Goal: Task Accomplishment & Management: Manage account settings

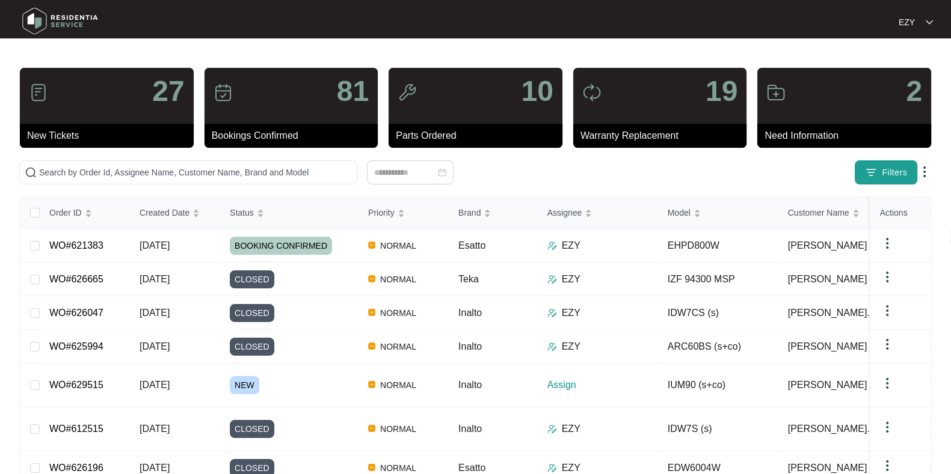
click at [887, 175] on span "Filters" at bounding box center [894, 173] width 25 height 13
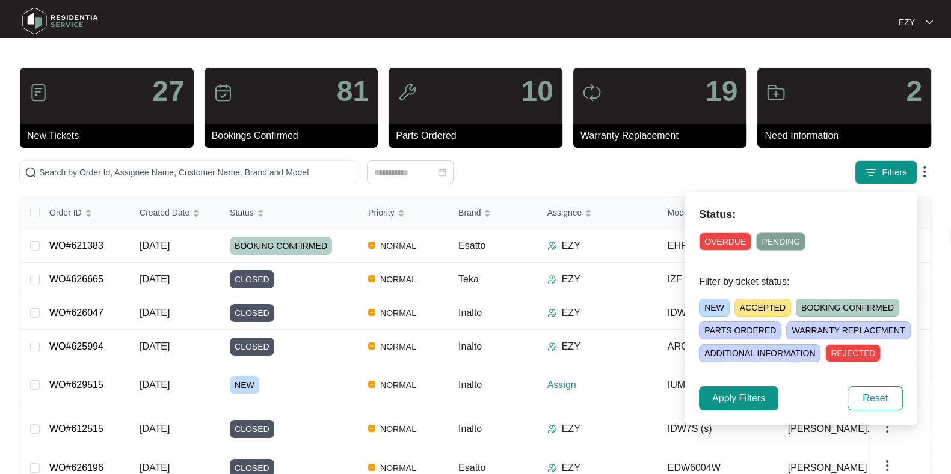
click at [713, 305] on span "NEW" at bounding box center [714, 308] width 31 height 18
click at [707, 400] on button "Apply Filters" at bounding box center [738, 399] width 79 height 24
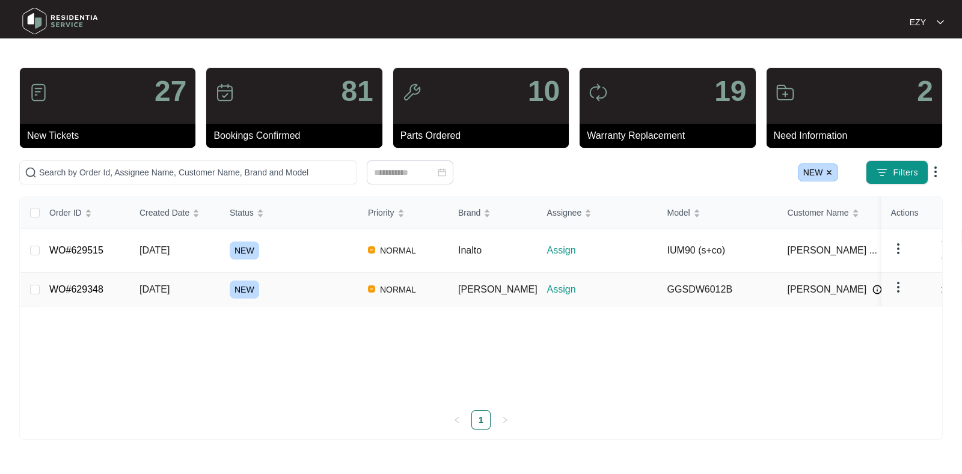
click at [302, 273] on td "NEW" at bounding box center [289, 290] width 138 height 34
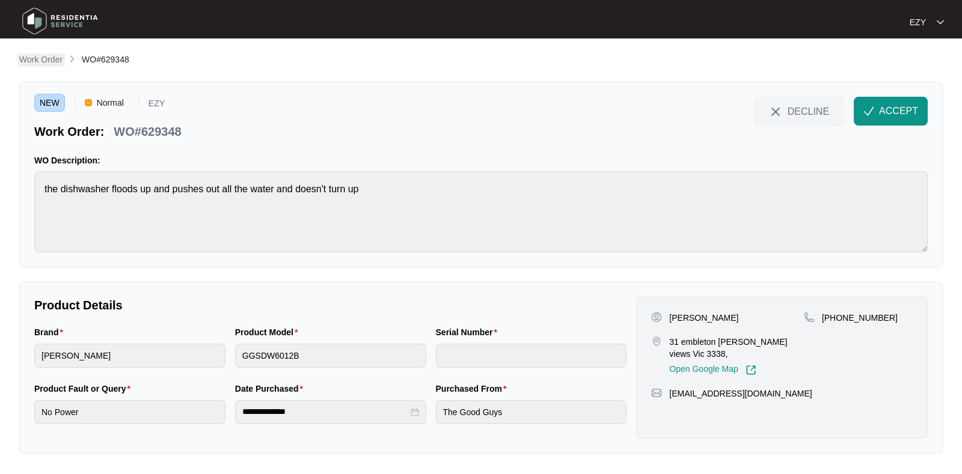
click at [52, 61] on p "Work Order" at bounding box center [40, 60] width 43 height 12
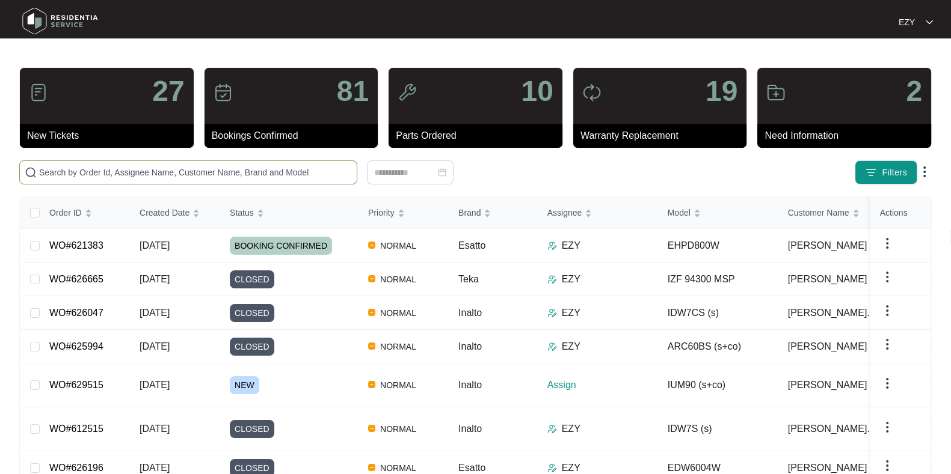
click at [219, 179] on span at bounding box center [188, 173] width 338 height 24
paste input "617644"
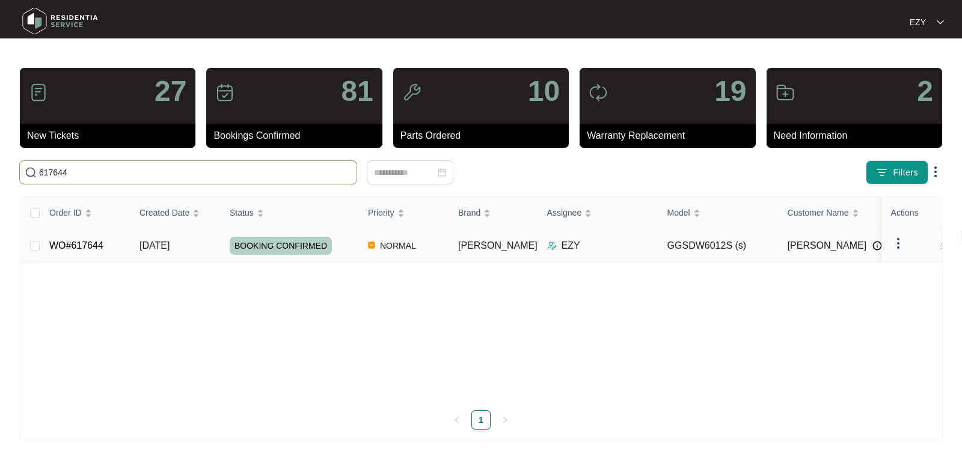
type input "617644"
click at [121, 245] on td "WO#617644" at bounding box center [85, 246] width 90 height 34
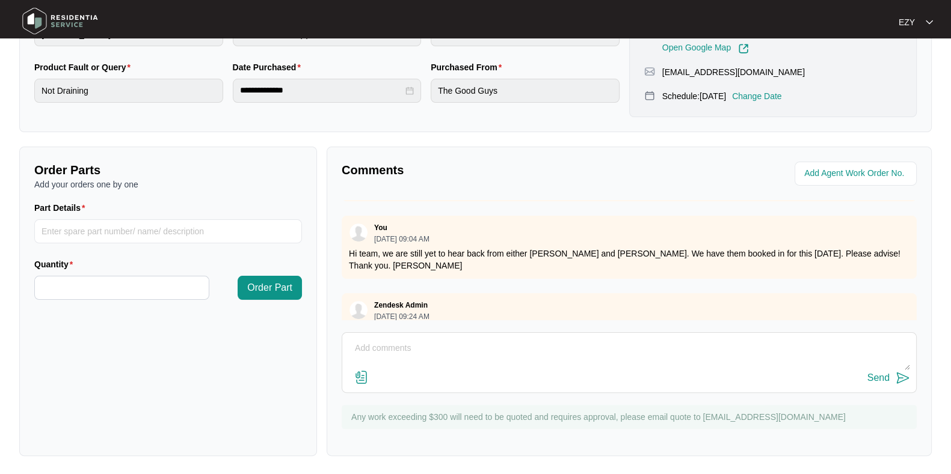
scroll to position [613, 0]
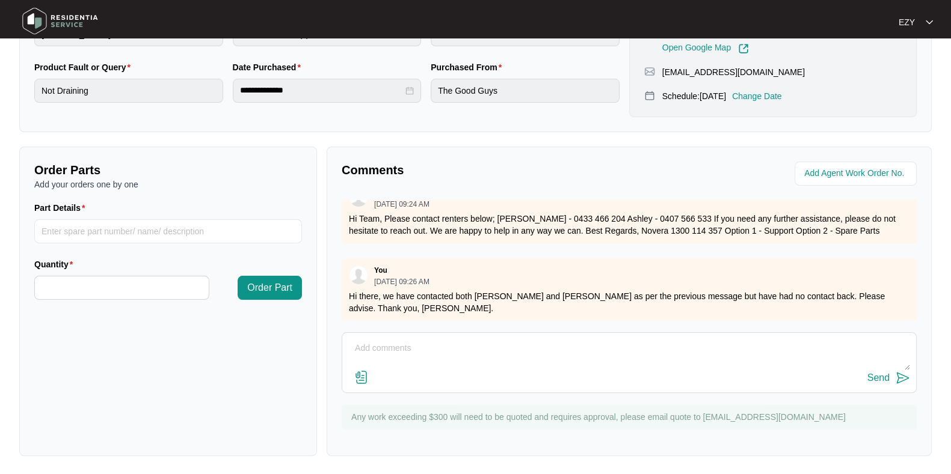
click at [464, 374] on div "Send" at bounding box center [629, 378] width 562 height 16
click at [443, 358] on textarea at bounding box center [629, 354] width 562 height 31
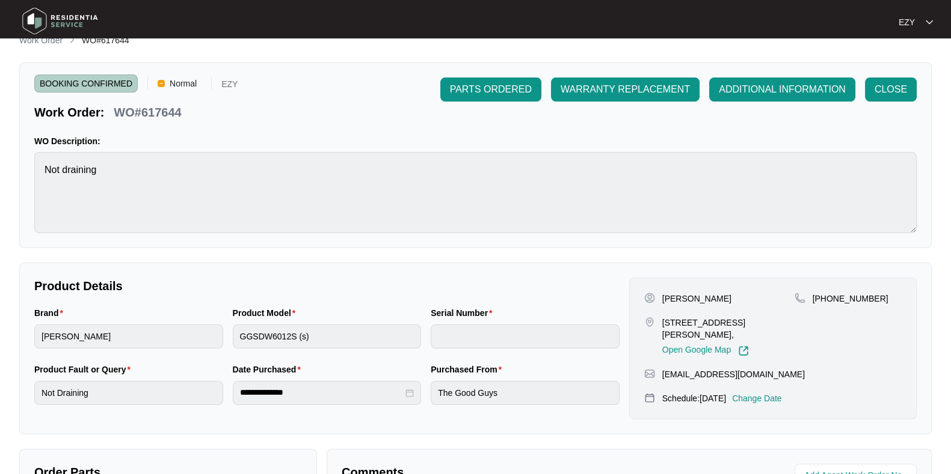
scroll to position [0, 0]
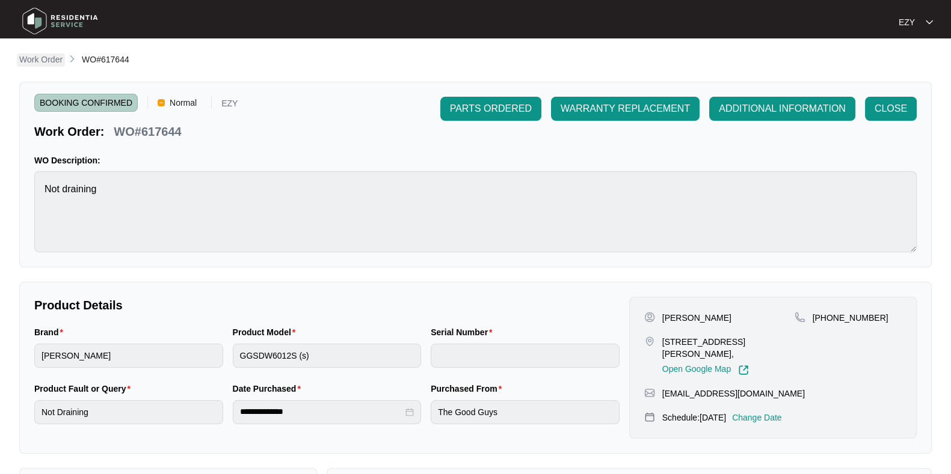
click at [37, 58] on p "Work Order" at bounding box center [40, 60] width 43 height 12
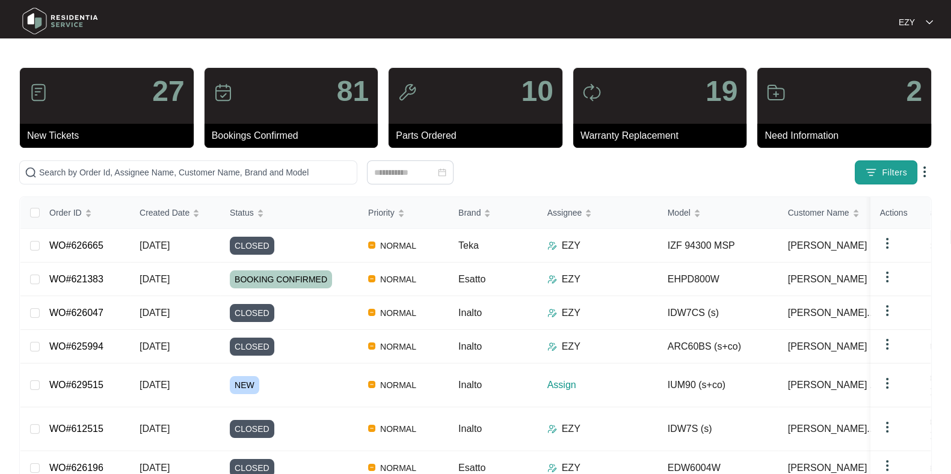
click at [886, 169] on span "Filters" at bounding box center [894, 173] width 25 height 13
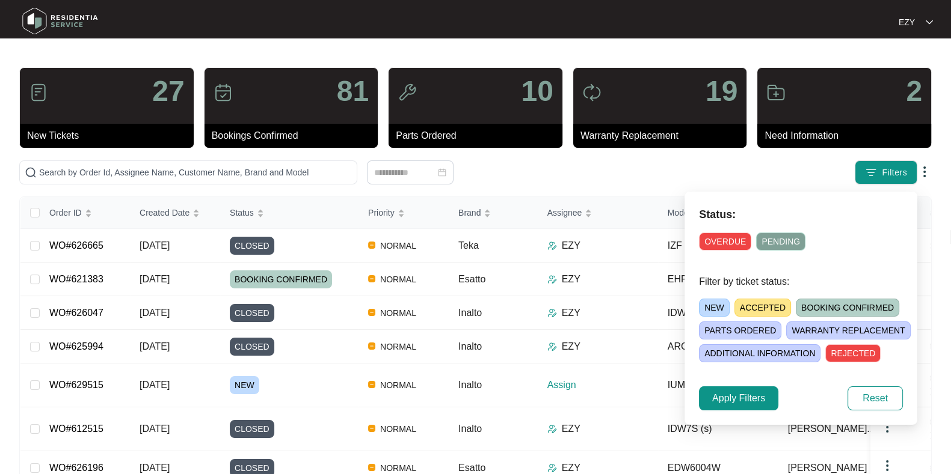
click at [719, 301] on span "NEW" at bounding box center [714, 308] width 31 height 18
click at [746, 396] on span "Apply Filters" at bounding box center [738, 398] width 53 height 14
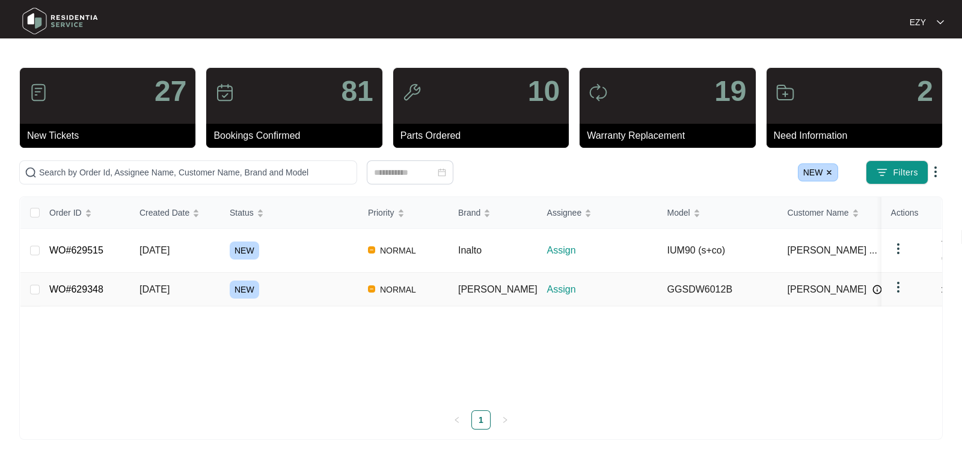
click at [301, 281] on div "NEW" at bounding box center [294, 290] width 129 height 18
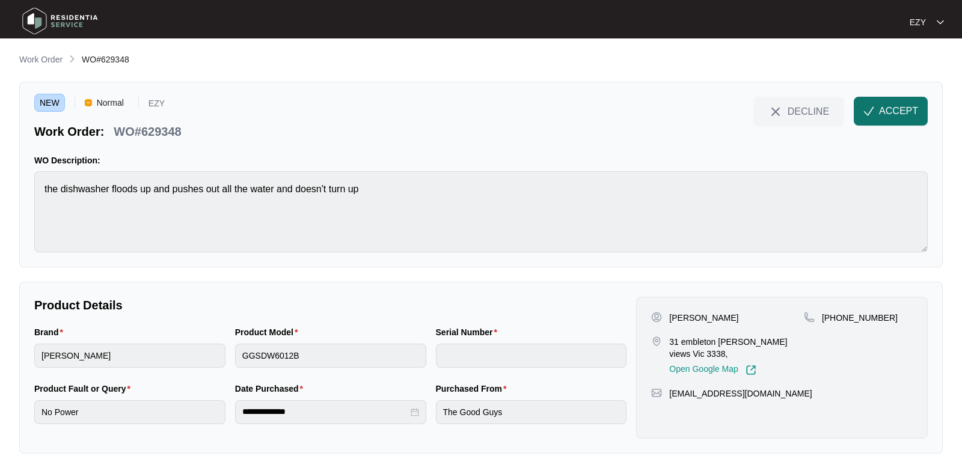
click at [895, 110] on span "ACCEPT" at bounding box center [898, 111] width 39 height 14
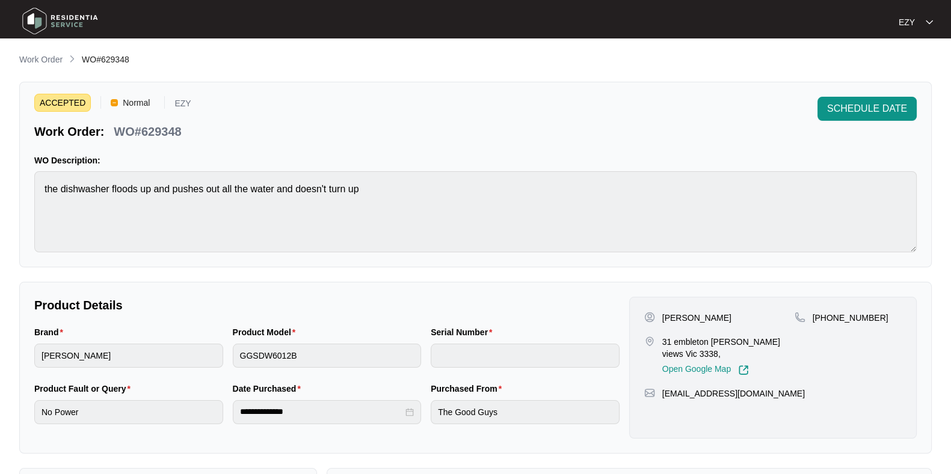
click at [168, 127] on p "WO#629348" at bounding box center [147, 131] width 67 height 17
copy div "WO#629348 SCHEDULE DATE"
click at [667, 344] on p "31 embleton [PERSON_NAME] views Vic 3338," at bounding box center [728, 348] width 132 height 24
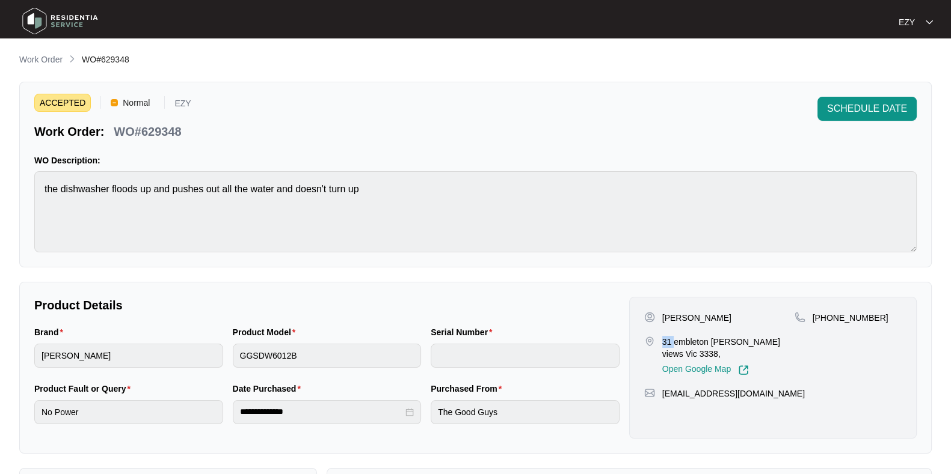
click at [667, 344] on p "31 embleton [PERSON_NAME] views Vic 3338," at bounding box center [728, 348] width 132 height 24
copy p "31 embleton [PERSON_NAME] views Vic 3338,"
click at [675, 316] on p "[PERSON_NAME]" at bounding box center [696, 318] width 69 height 12
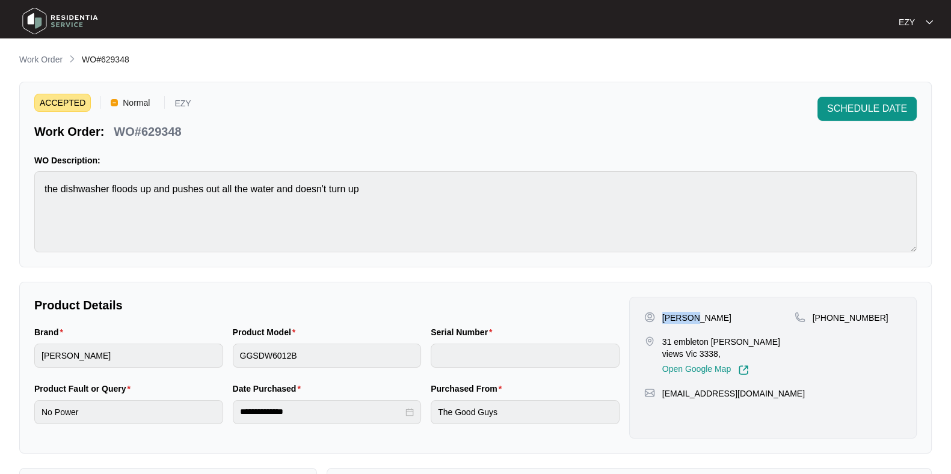
click at [675, 316] on p "[PERSON_NAME]" at bounding box center [696, 318] width 69 height 12
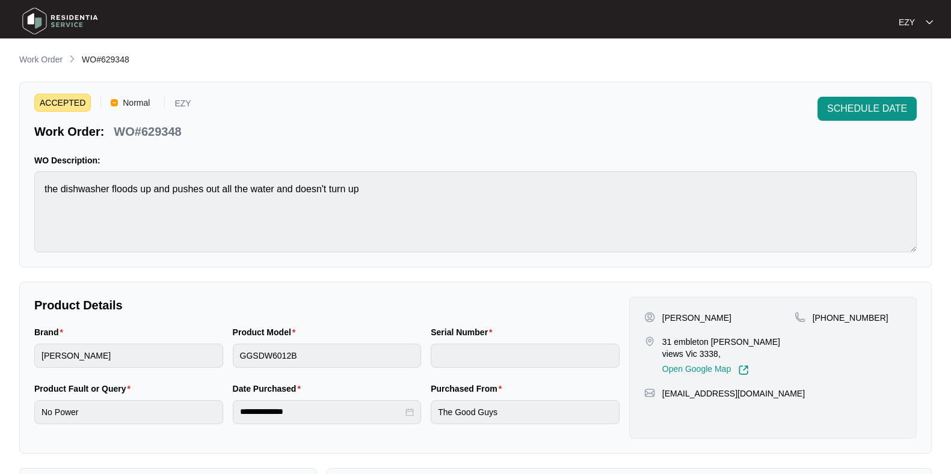
click at [729, 324] on div "[PERSON_NAME] 31 [PERSON_NAME] [PERSON_NAME] views Vic 3338, Open Google Map" at bounding box center [719, 344] width 150 height 64
drag, startPoint x: 725, startPoint y: 313, endPoint x: 661, endPoint y: 311, distance: 64.4
click at [661, 312] on div "[PERSON_NAME]" at bounding box center [719, 318] width 150 height 12
copy p "[PERSON_NAME]"
click at [661, 312] on div "[PERSON_NAME]" at bounding box center [719, 318] width 150 height 12
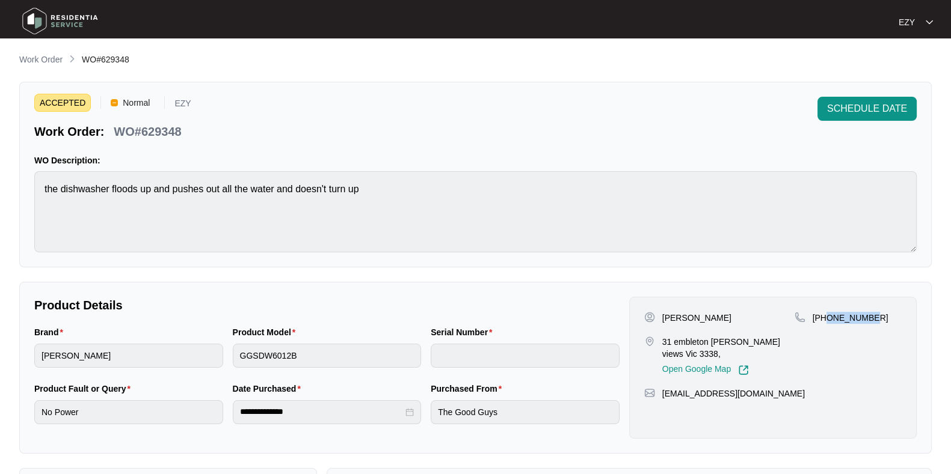
drag, startPoint x: 884, startPoint y: 317, endPoint x: 826, endPoint y: 322, distance: 58.6
click at [826, 322] on div "[PHONE_NUMBER]" at bounding box center [847, 318] width 107 height 12
copy p "414950470"
click at [39, 55] on span "Work Order" at bounding box center [40, 60] width 43 height 10
click at [44, 56] on p "Work Order" at bounding box center [40, 60] width 43 height 12
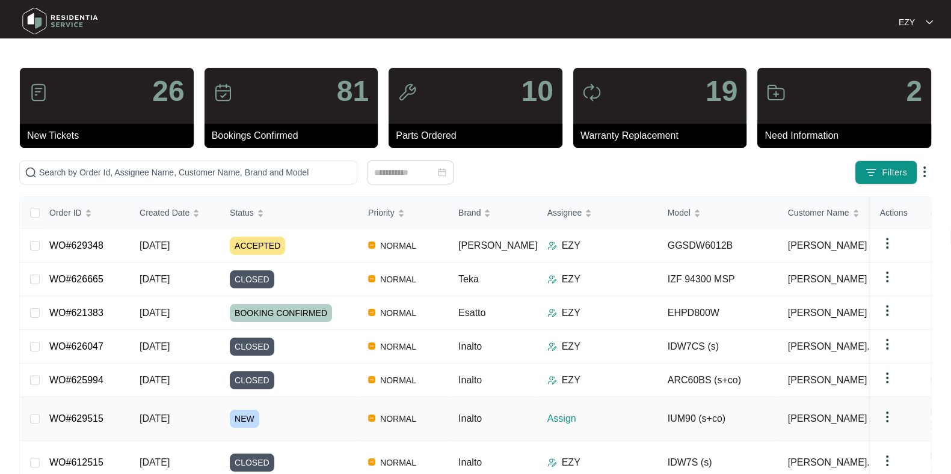
click at [263, 410] on div "NEW" at bounding box center [294, 419] width 129 height 18
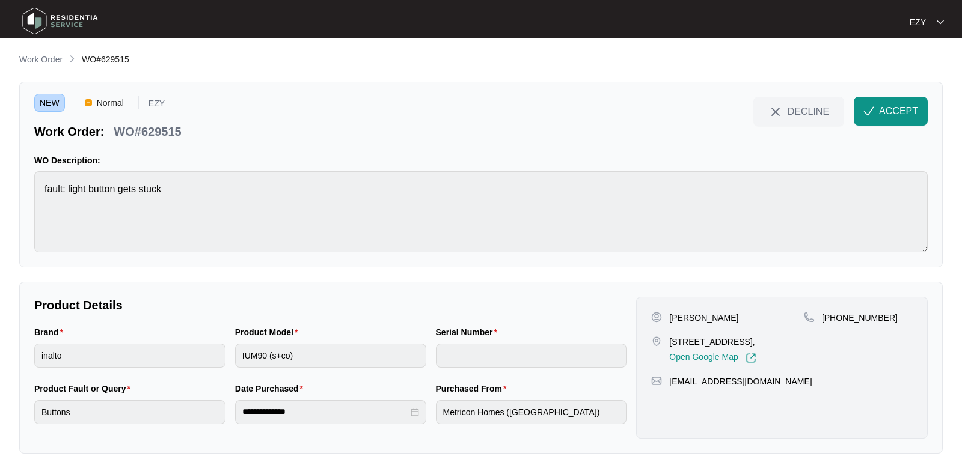
click at [679, 342] on p "[STREET_ADDRESS]," at bounding box center [712, 342] width 87 height 12
click at [898, 106] on span "ACCEPT" at bounding box center [898, 111] width 39 height 14
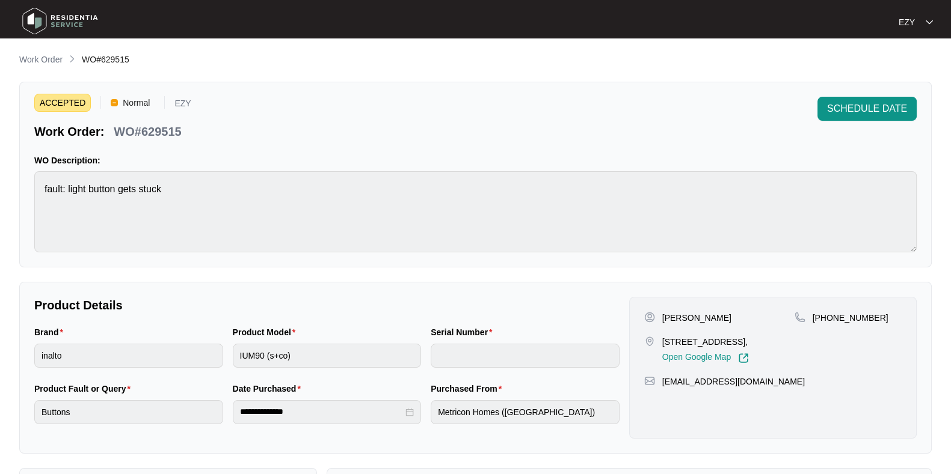
click at [152, 136] on p "WO#629515" at bounding box center [147, 131] width 67 height 17
copy div "WO#629515 SCHEDULE DATE"
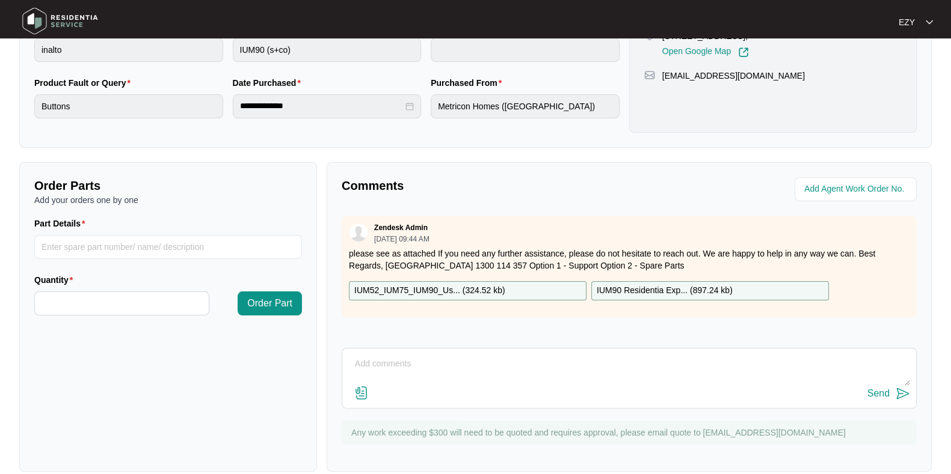
scroll to position [322, 0]
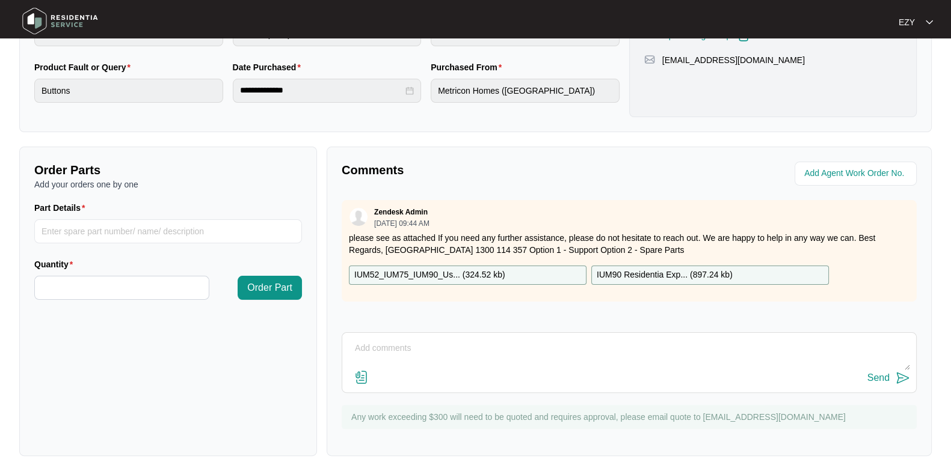
click at [466, 278] on p "IUM52_IUM75_IUM90_Us... ( 324.52 kb )" at bounding box center [429, 275] width 151 height 13
click at [633, 266] on div "IUM90 Residentia Exp... ( 897.24 kb )" at bounding box center [710, 275] width 238 height 19
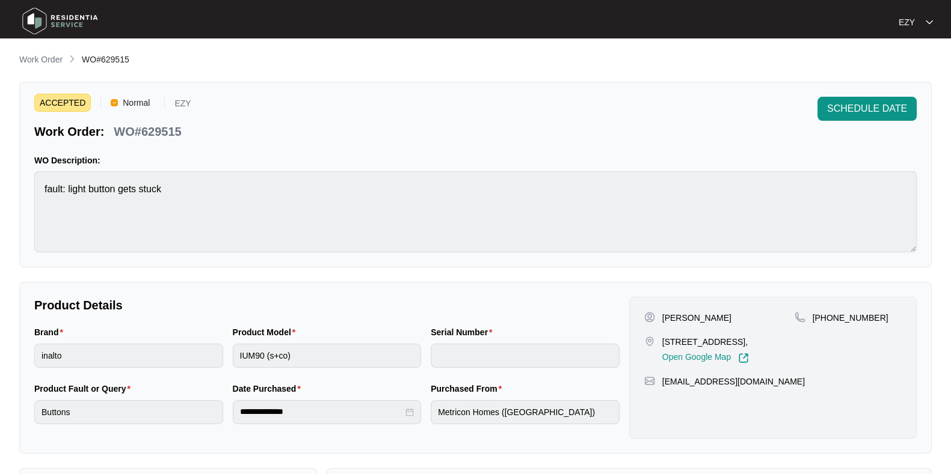
click at [667, 319] on p "[PERSON_NAME]" at bounding box center [696, 318] width 69 height 12
copy p "[PERSON_NAME]"
drag, startPoint x: 888, startPoint y: 310, endPoint x: 827, endPoint y: 318, distance: 61.8
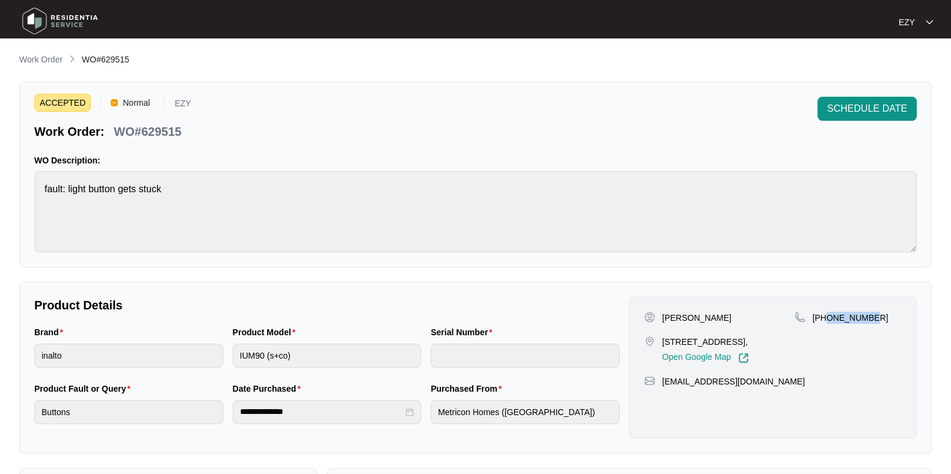
click at [827, 318] on div "[PERSON_NAME] [STREET_ADDRESS], Open Google Map [PHONE_NUMBER] [EMAIL_ADDRESS][…" at bounding box center [772, 368] width 287 height 142
copy p "424921014"
click at [679, 341] on p "[STREET_ADDRESS]," at bounding box center [705, 342] width 87 height 12
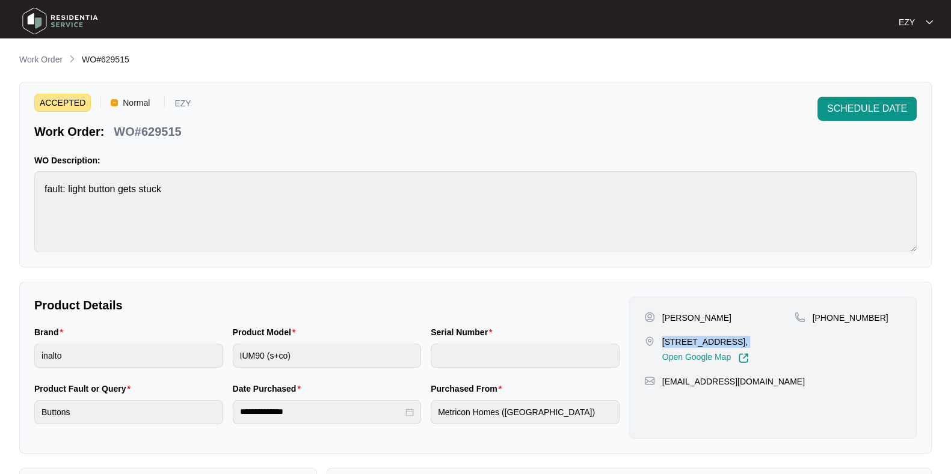
copy p "[STREET_ADDRESS],"
click at [51, 58] on p "Work Order" at bounding box center [40, 60] width 43 height 12
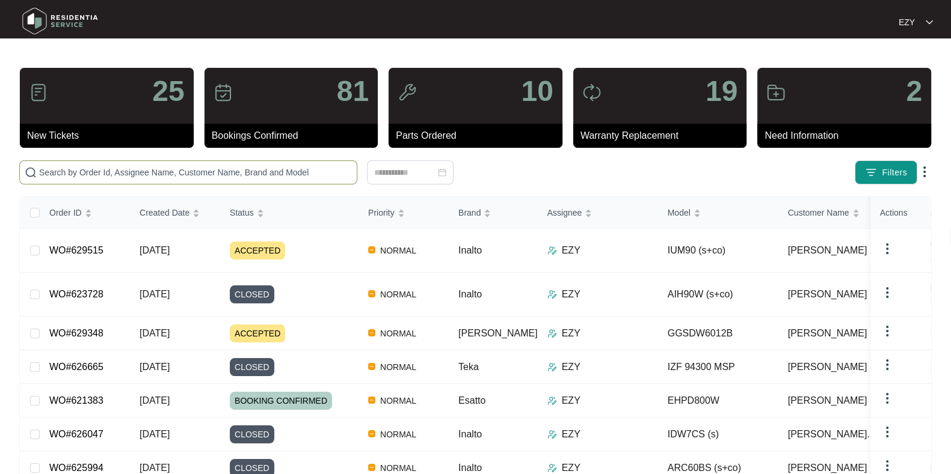
click at [192, 183] on span at bounding box center [188, 173] width 338 height 24
paste input "627694"
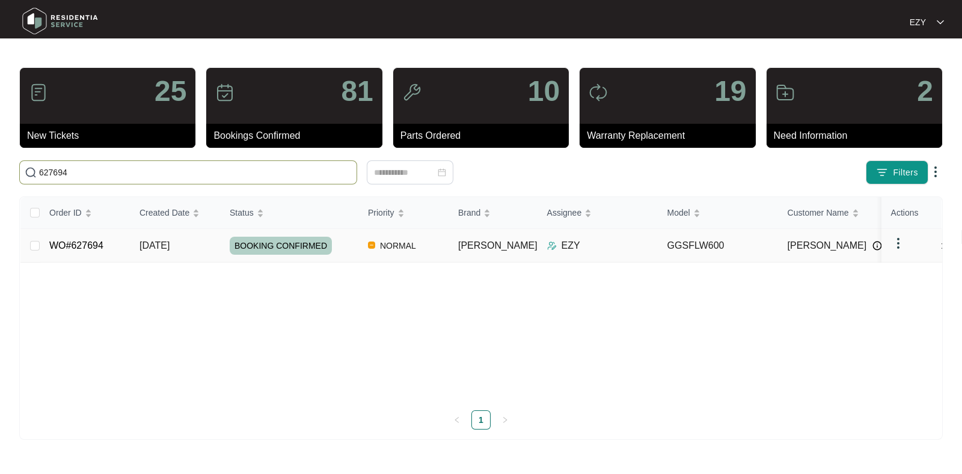
type input "627694"
click at [123, 251] on td "WO#627694" at bounding box center [85, 246] width 90 height 34
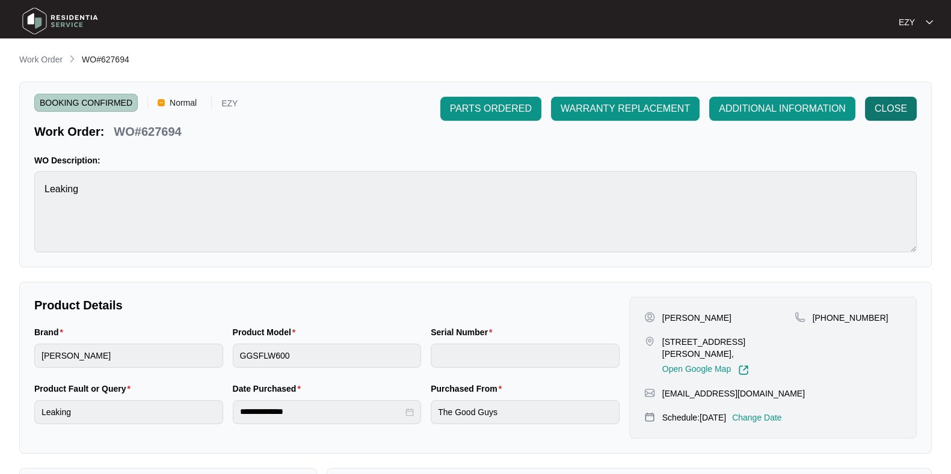
click at [877, 110] on span "CLOSE" at bounding box center [890, 109] width 32 height 14
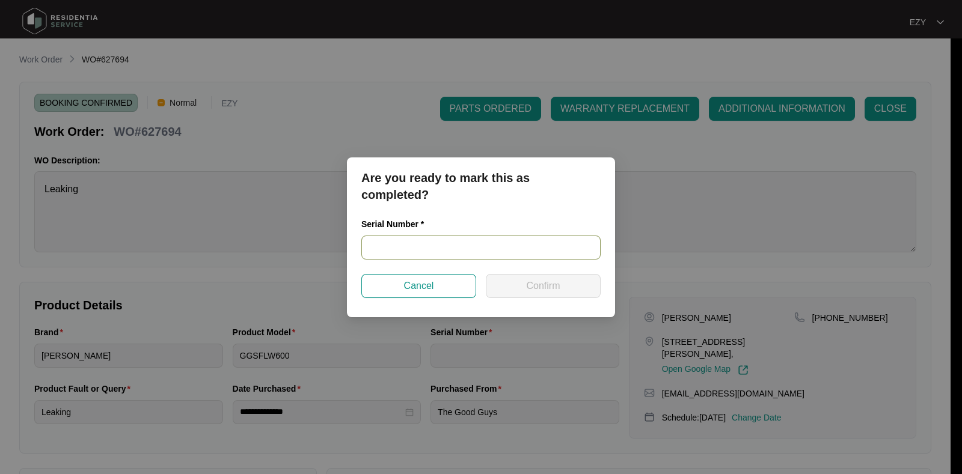
click at [469, 244] on input "text" at bounding box center [480, 248] width 239 height 24
paste input "627694"
type input "627694"
click at [469, 244] on input "627694" at bounding box center [480, 248] width 239 height 24
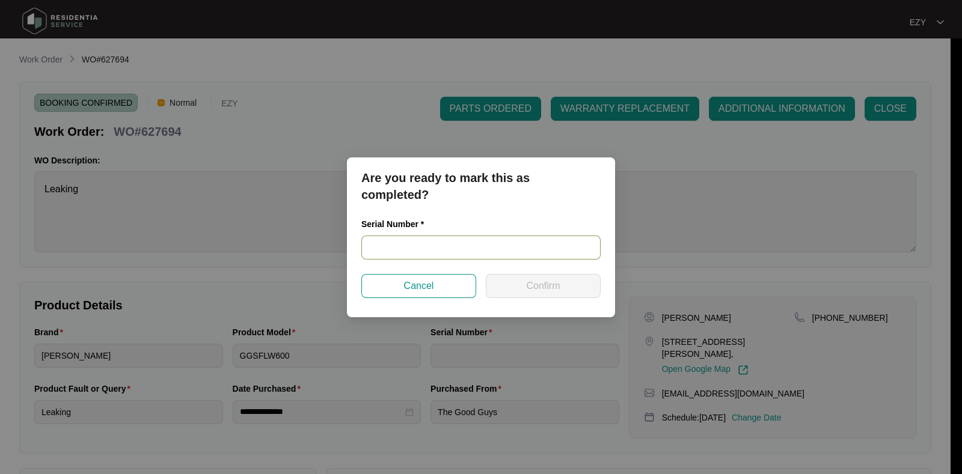
paste input "540K422690136045J00514"
type input "540K422690136045J00514"
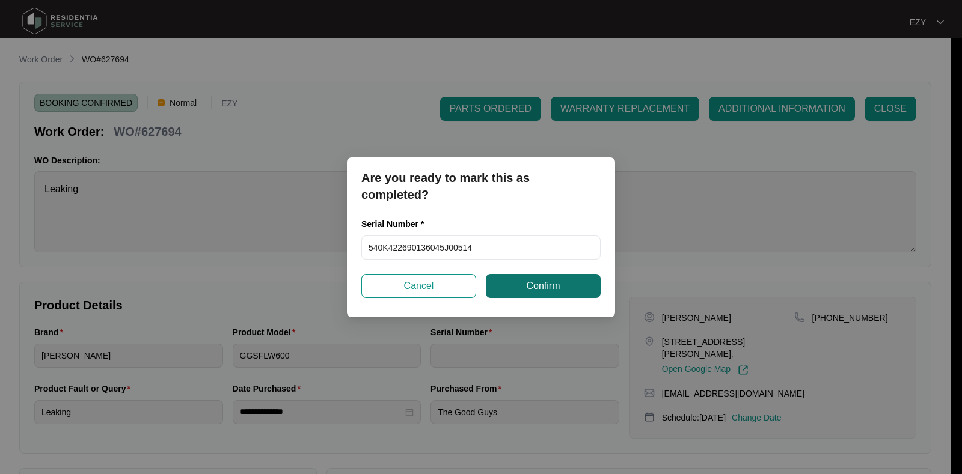
click at [512, 287] on button "Confirm" at bounding box center [543, 286] width 115 height 24
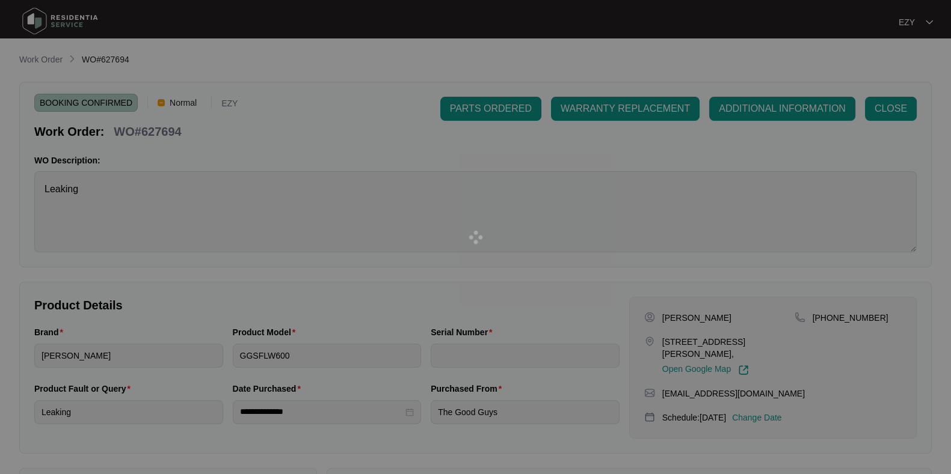
type input "540K422690136045J00514"
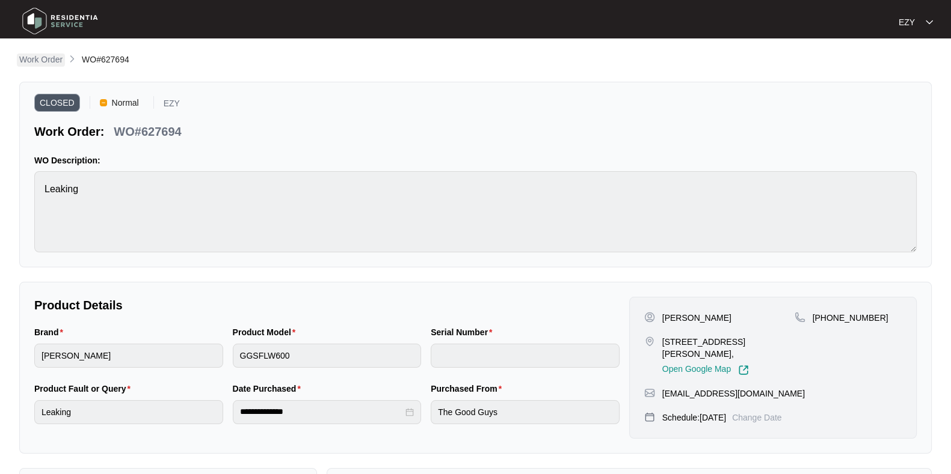
click at [41, 60] on p "Work Order" at bounding box center [40, 60] width 43 height 12
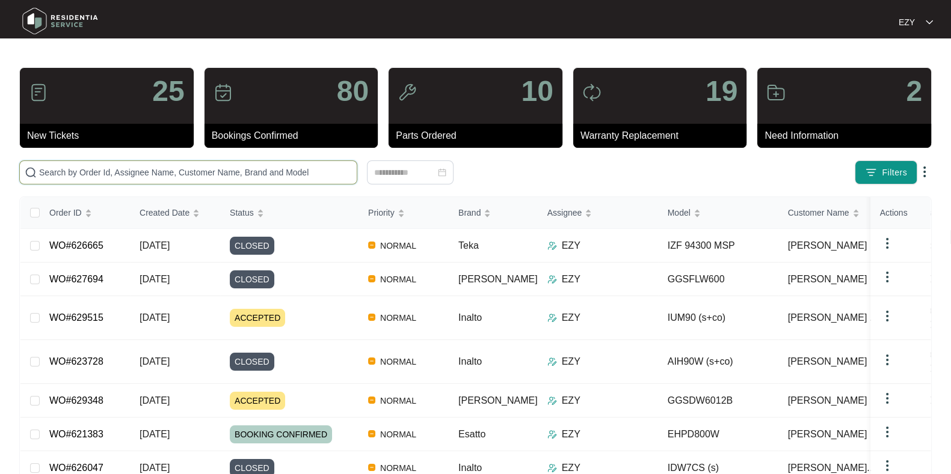
click at [206, 173] on input "text" at bounding box center [195, 172] width 313 height 13
paste input "623273"
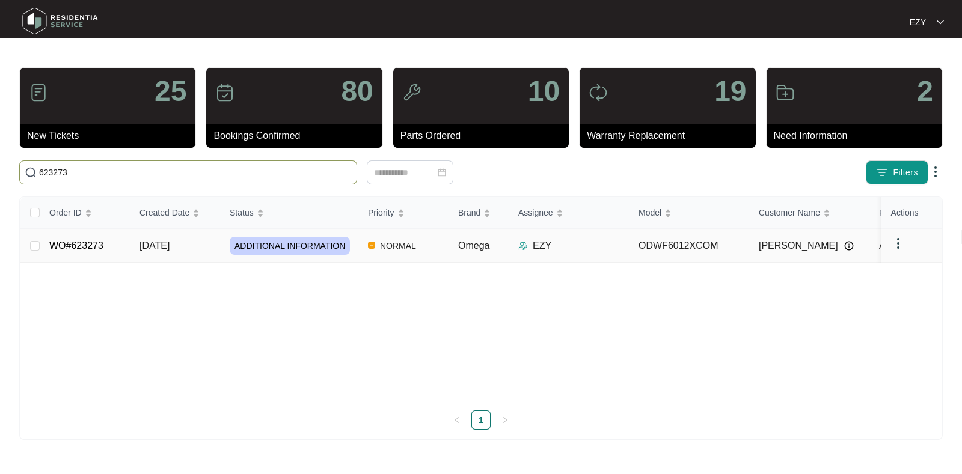
type input "623273"
click at [114, 249] on td "WO#623273" at bounding box center [85, 246] width 90 height 34
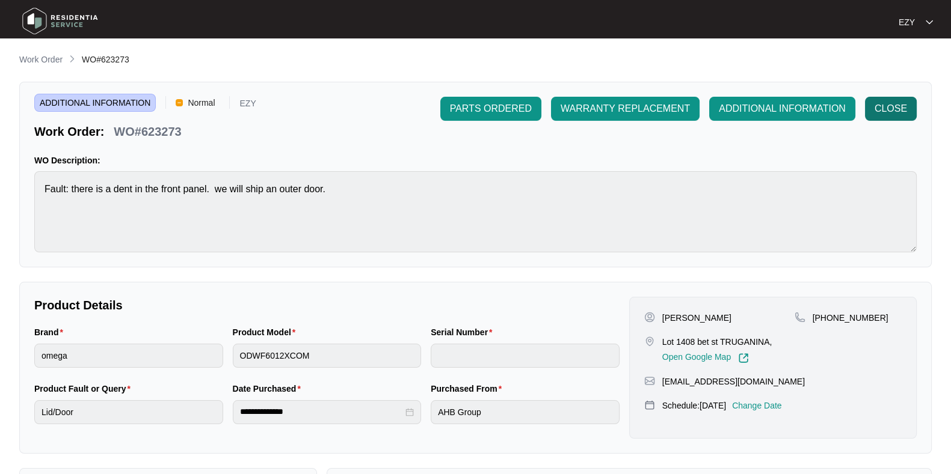
click at [883, 116] on button "CLOSE" at bounding box center [891, 109] width 52 height 24
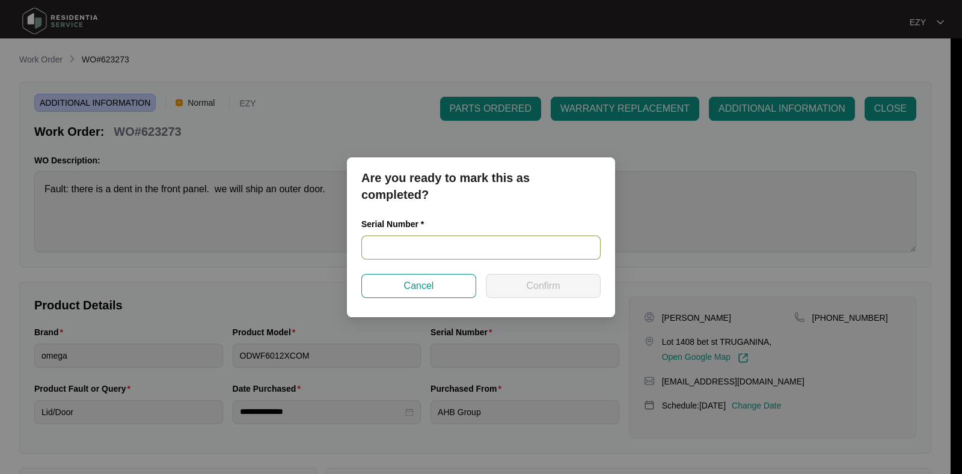
click at [434, 250] on input "text" at bounding box center [480, 248] width 239 height 24
paste input "25053734030100038"
type input "25053734030100038"
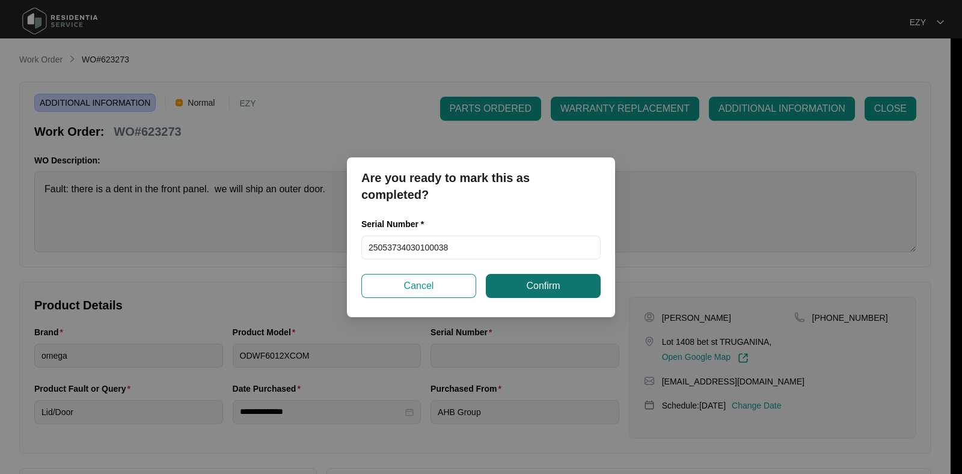
click at [538, 288] on span "Confirm" at bounding box center [543, 286] width 34 height 14
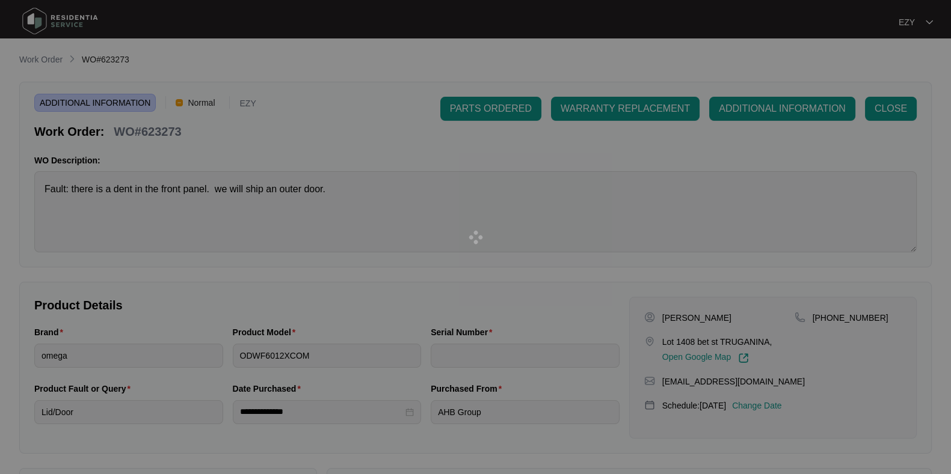
type input "25053734030100038"
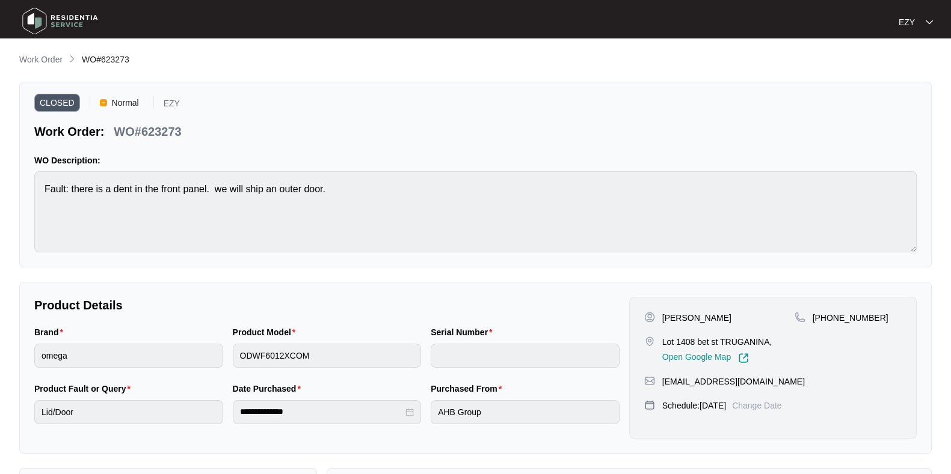
click at [42, 51] on main "**********" at bounding box center [475, 334] width 951 height 669
click at [45, 56] on p "Work Order" at bounding box center [40, 60] width 43 height 12
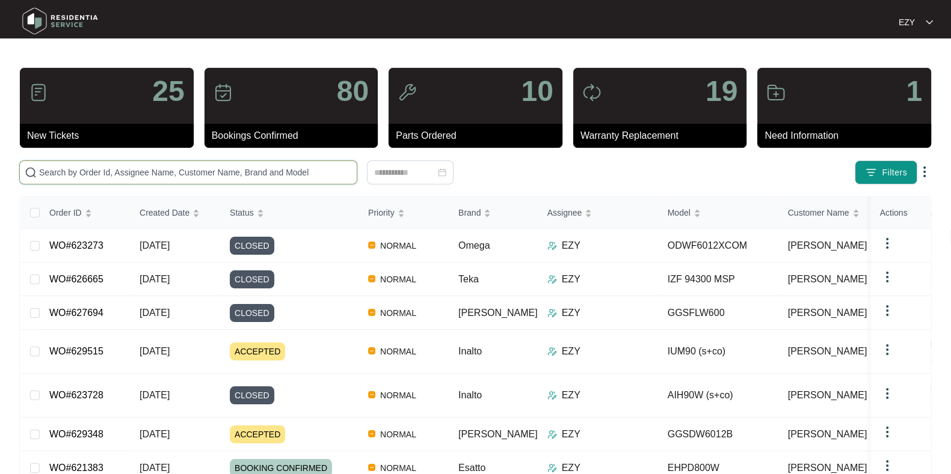
click at [213, 174] on input "text" at bounding box center [195, 172] width 313 height 13
paste input "628368"
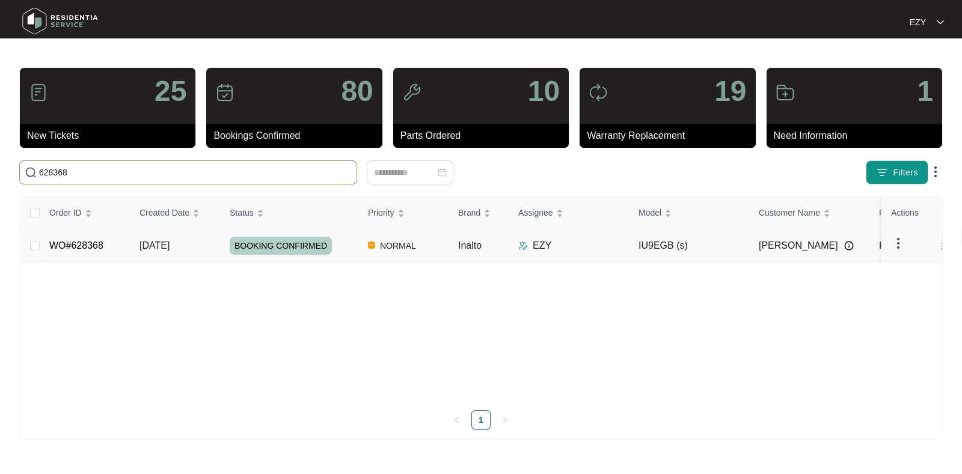
type input "628368"
click at [337, 245] on div "BOOKING CONFIRMED" at bounding box center [294, 246] width 129 height 18
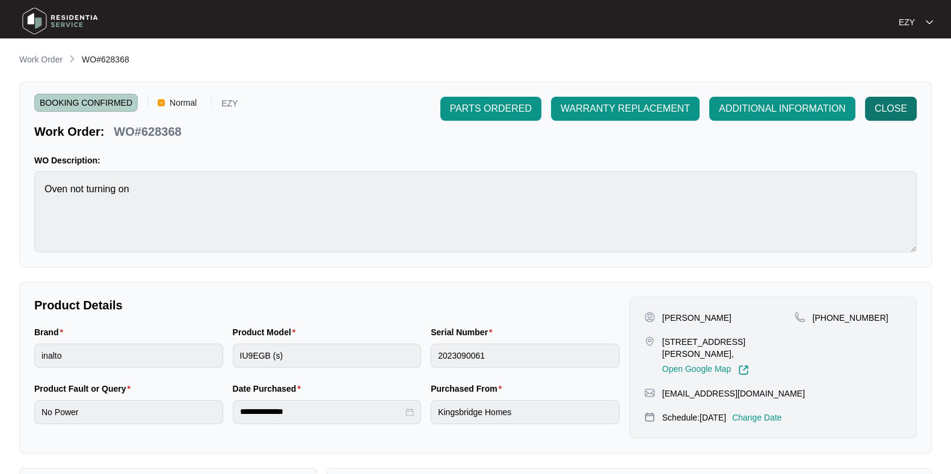
click at [906, 111] on span "CLOSE" at bounding box center [890, 109] width 32 height 14
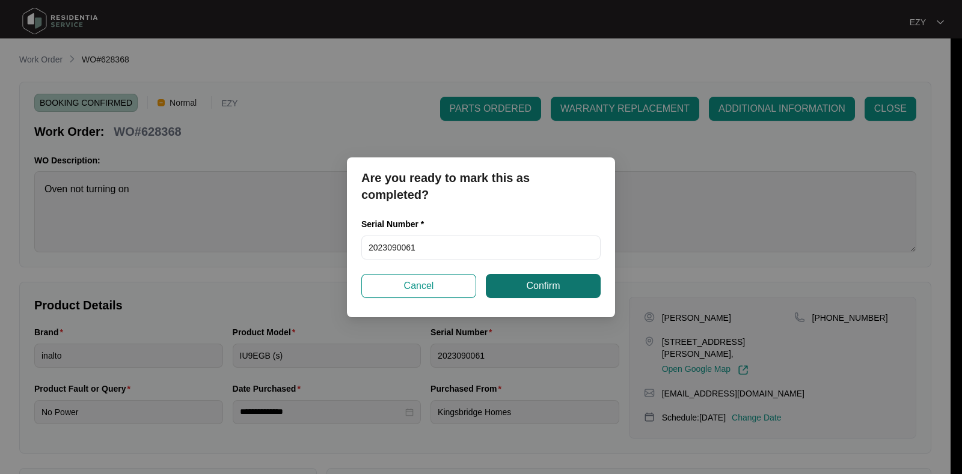
click at [529, 286] on span "Confirm" at bounding box center [543, 286] width 34 height 14
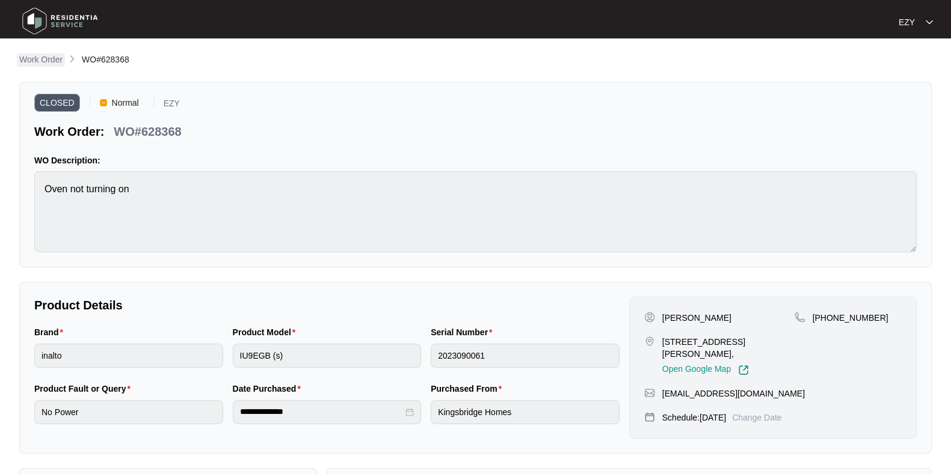
click at [38, 67] on link "Work Order" at bounding box center [41, 60] width 48 height 13
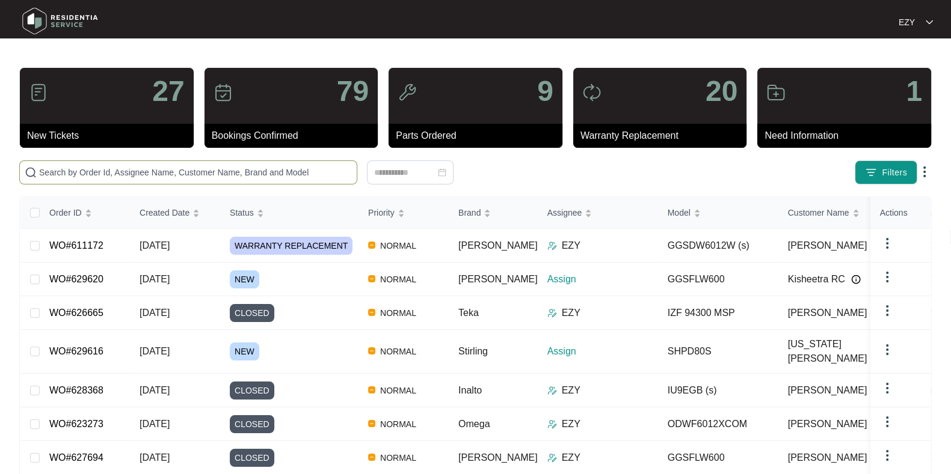
click at [207, 164] on span at bounding box center [188, 173] width 338 height 24
paste input "628278"
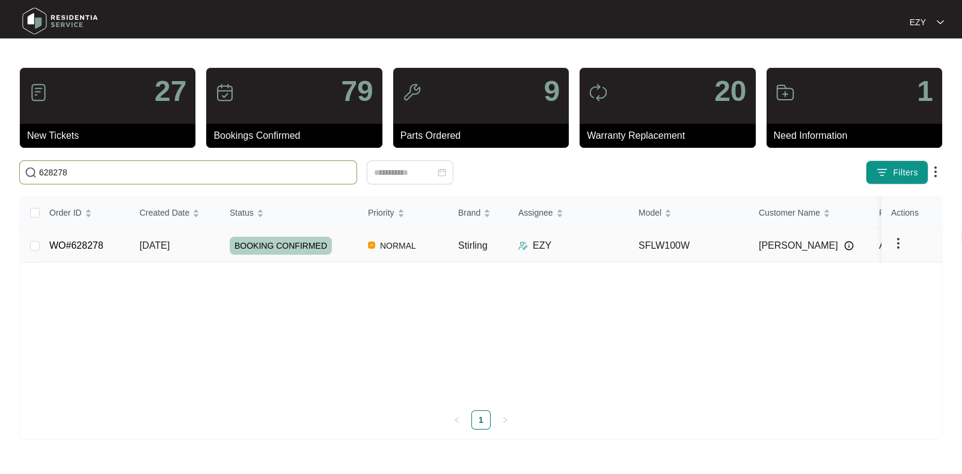
type input "628278"
click at [116, 255] on td "WO#628278" at bounding box center [85, 246] width 90 height 34
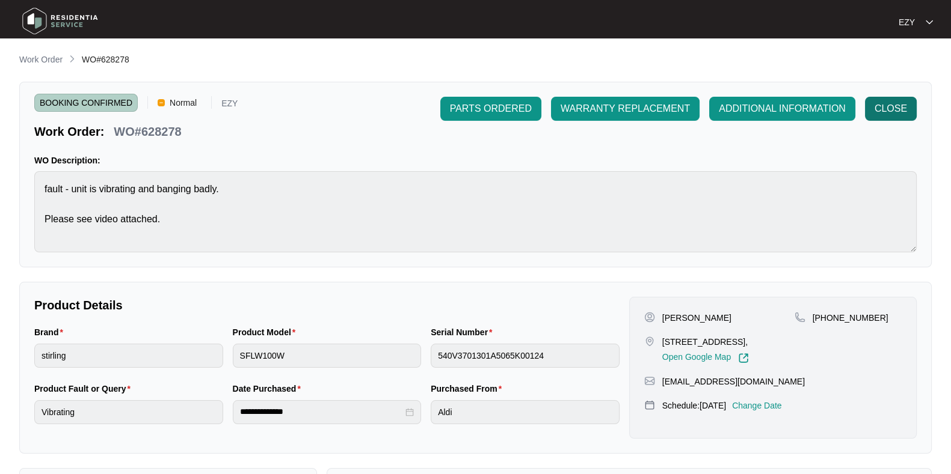
click at [873, 106] on button "CLOSE" at bounding box center [891, 109] width 52 height 24
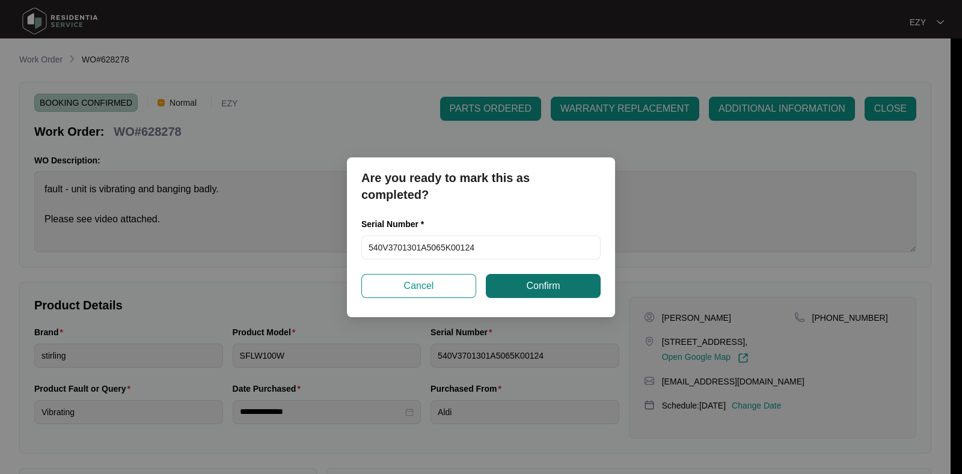
click at [518, 296] on button "Confirm" at bounding box center [543, 286] width 115 height 24
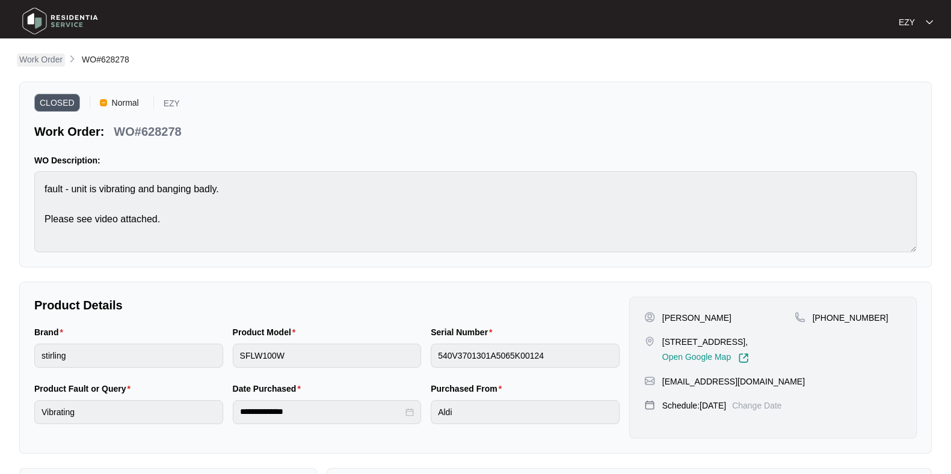
click at [43, 55] on p "Work Order" at bounding box center [40, 60] width 43 height 12
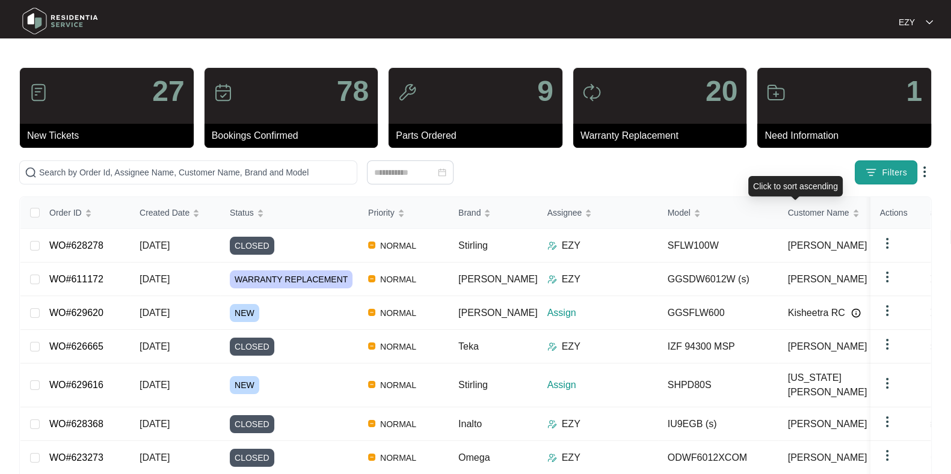
click at [871, 178] on img "button" at bounding box center [871, 173] width 12 height 12
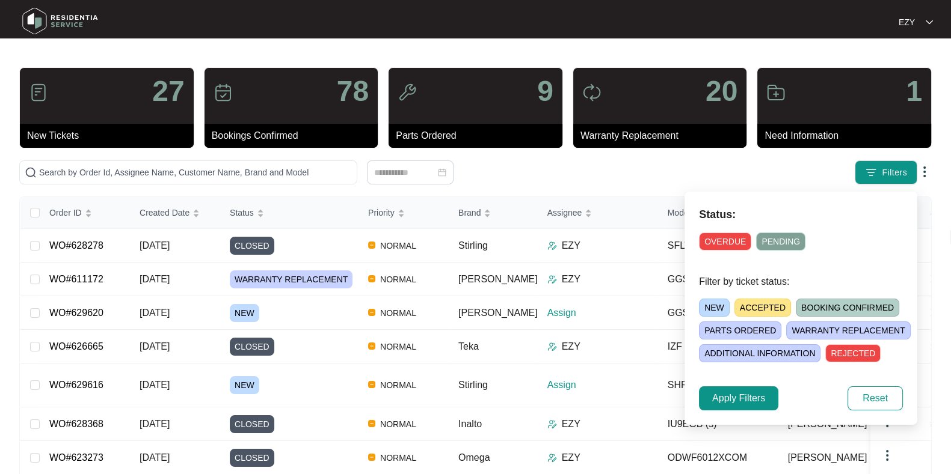
click at [716, 310] on span "NEW" at bounding box center [714, 308] width 31 height 18
click at [722, 401] on span "Apply Filters" at bounding box center [738, 398] width 53 height 14
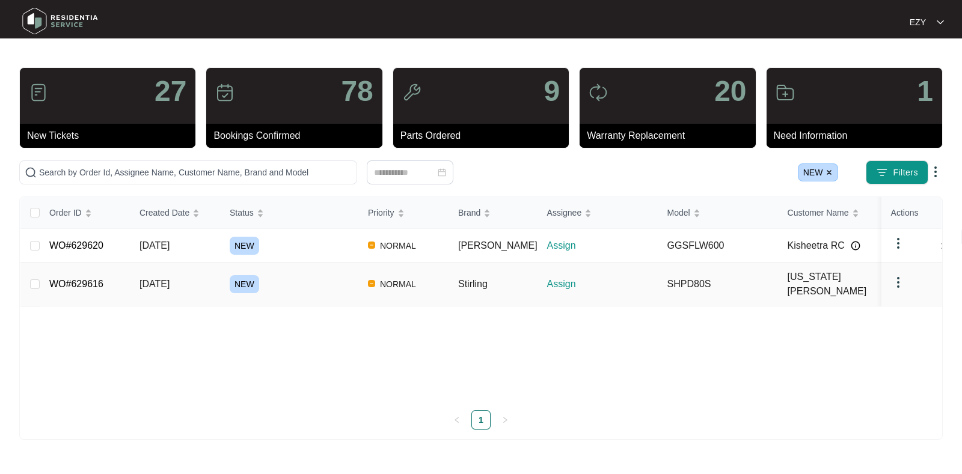
click at [327, 280] on div "NEW" at bounding box center [294, 284] width 129 height 18
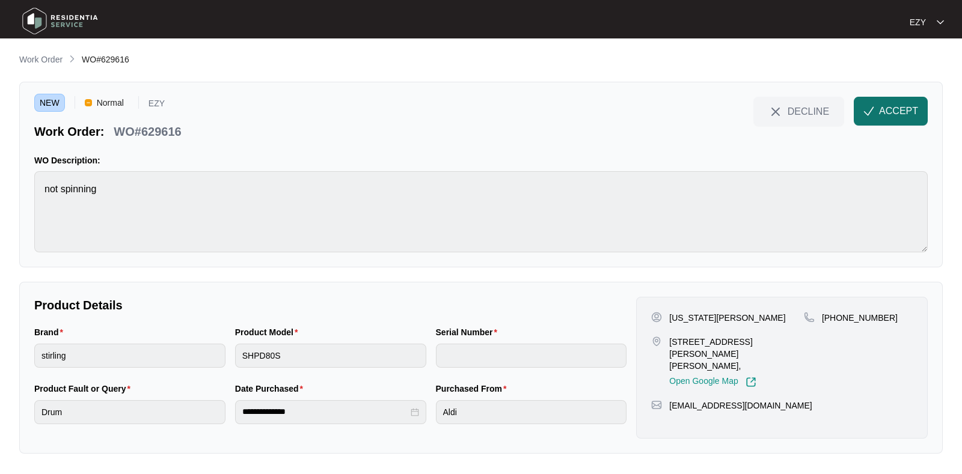
click at [878, 117] on button "ACCEPT" at bounding box center [891, 111] width 74 height 29
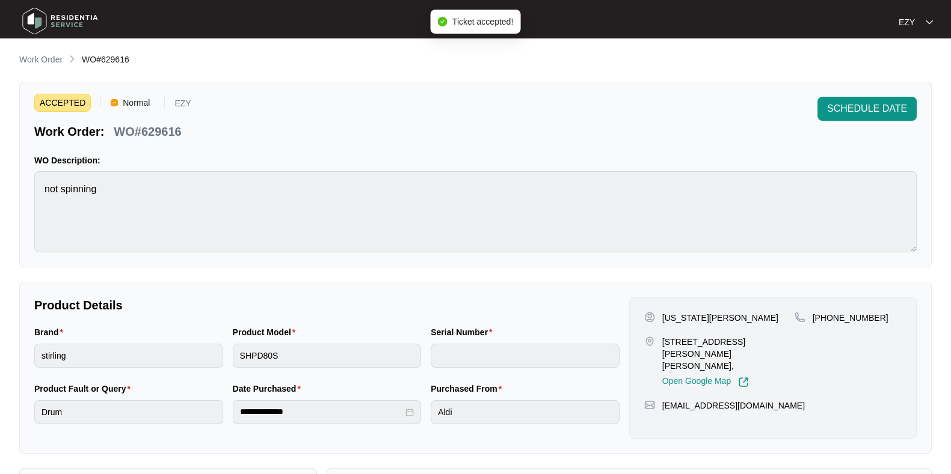
click at [152, 138] on p "WO#629616" at bounding box center [147, 131] width 67 height 17
copy div "WO#629616 SCHEDULE DATE"
click at [676, 317] on p "[US_STATE][PERSON_NAME]" at bounding box center [720, 318] width 116 height 12
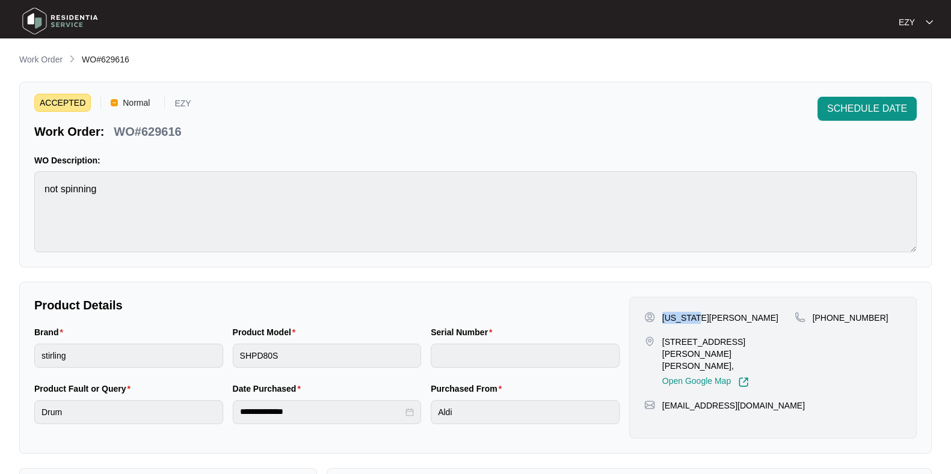
click at [676, 317] on p "[US_STATE][PERSON_NAME]" at bounding box center [720, 318] width 116 height 12
copy p "[US_STATE][PERSON_NAME]"
click at [701, 339] on p "[STREET_ADDRESS][PERSON_NAME][PERSON_NAME]," at bounding box center [728, 354] width 132 height 36
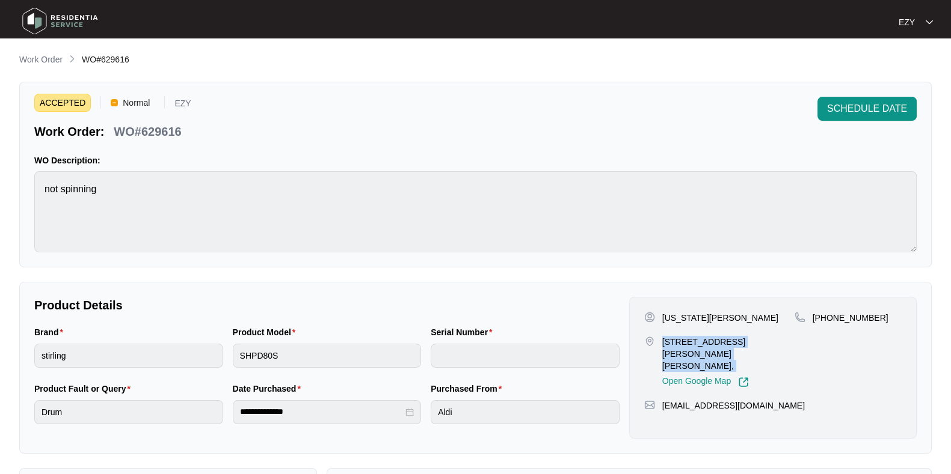
click at [701, 339] on p "[STREET_ADDRESS][PERSON_NAME][PERSON_NAME]," at bounding box center [728, 354] width 132 height 36
drag, startPoint x: 892, startPoint y: 314, endPoint x: 826, endPoint y: 323, distance: 66.2
click at [826, 323] on div "[PHONE_NUMBER]" at bounding box center [847, 318] width 107 height 12
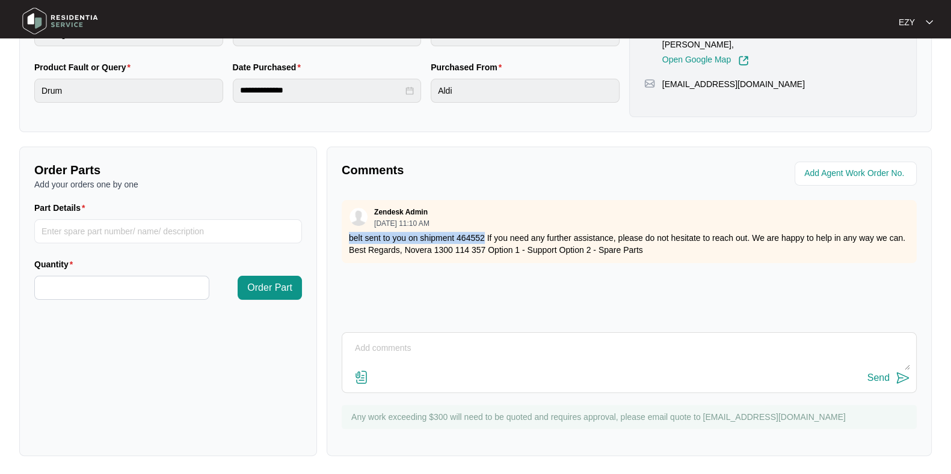
drag, startPoint x: 349, startPoint y: 233, endPoint x: 483, endPoint y: 234, distance: 134.1
click at [483, 234] on p "belt sent to you on shipment 464552 If you need any further assistance, please …" at bounding box center [629, 244] width 560 height 24
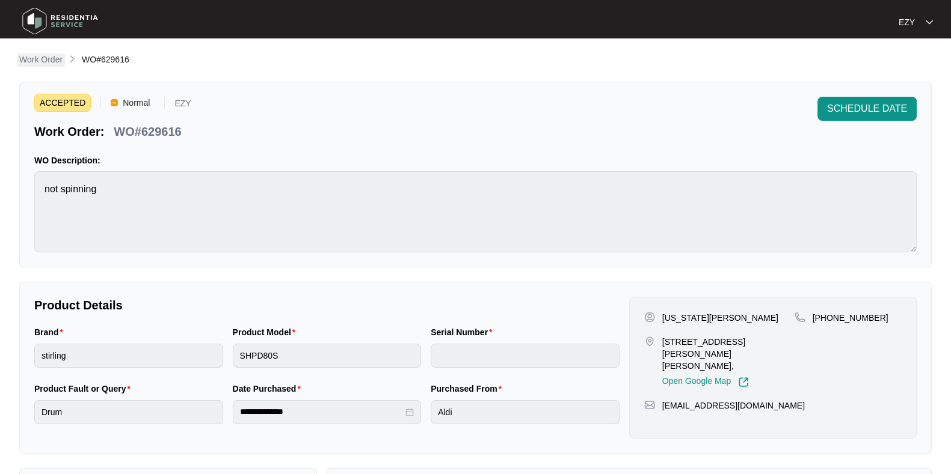
click at [47, 62] on p "Work Order" at bounding box center [40, 60] width 43 height 12
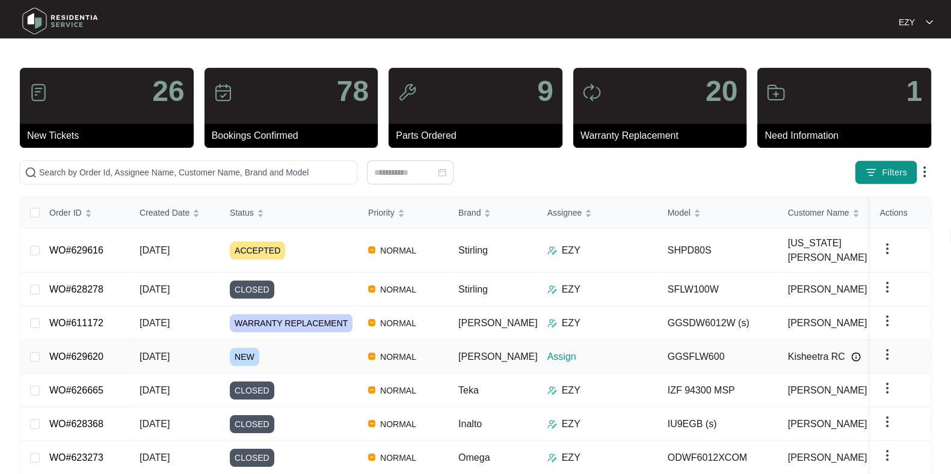
click at [304, 348] on div "NEW" at bounding box center [294, 357] width 129 height 18
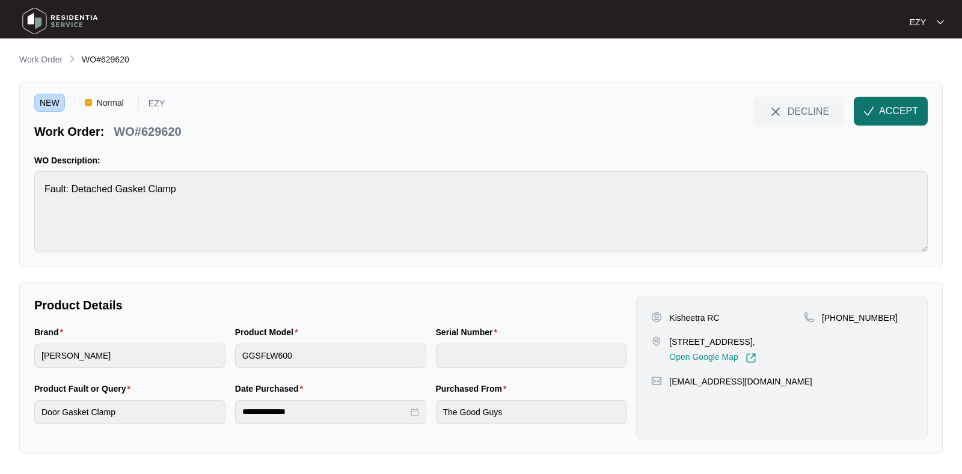
click at [875, 109] on button "ACCEPT" at bounding box center [891, 111] width 74 height 29
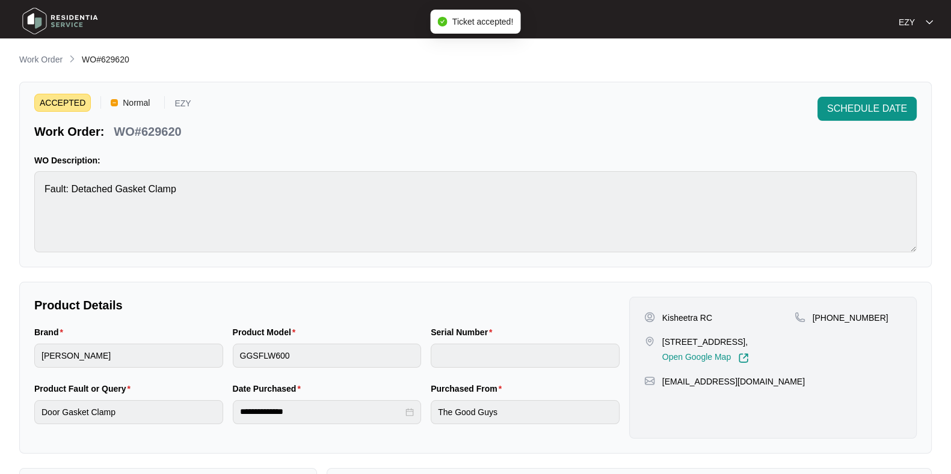
click at [167, 125] on p "WO#629620" at bounding box center [147, 131] width 67 height 17
click at [663, 345] on p "[STREET_ADDRESS]," at bounding box center [705, 342] width 87 height 12
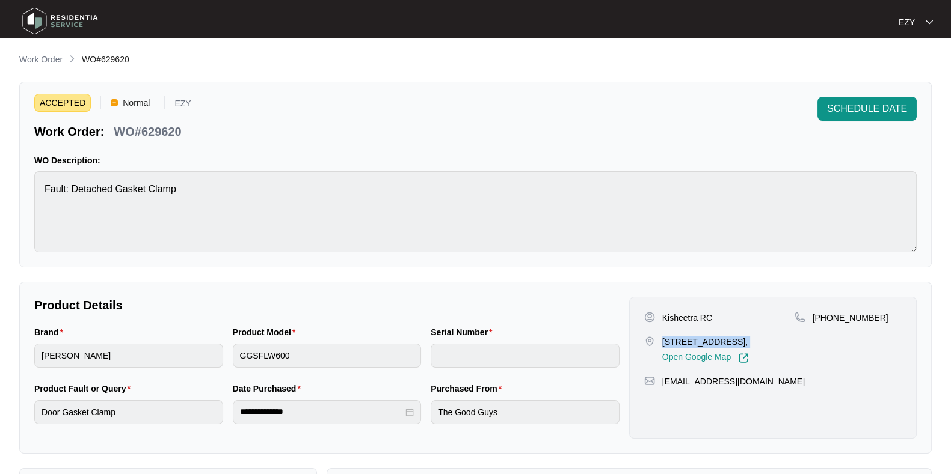
click at [663, 345] on p "[STREET_ADDRESS]," at bounding box center [705, 342] width 87 height 12
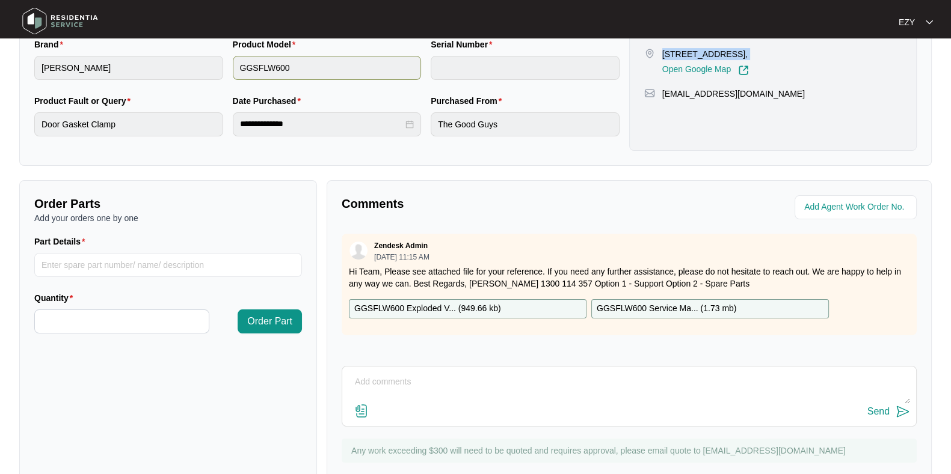
scroll to position [288, 0]
click at [456, 302] on p "GGSFLW600 Exploded V... ( 949.66 kb )" at bounding box center [427, 308] width 147 height 13
click at [636, 307] on p "GGSFLW600 Service Ma... ( 1.73 mb )" at bounding box center [666, 308] width 140 height 13
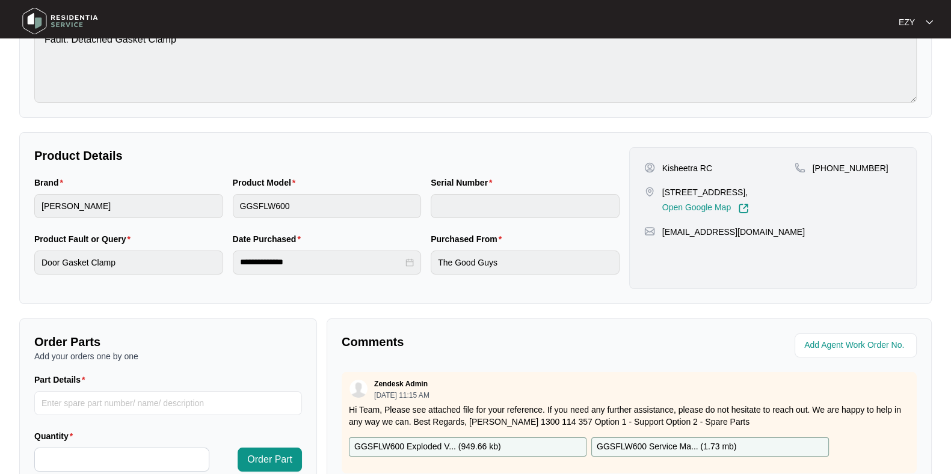
click at [669, 164] on p "Kisheetra RC" at bounding box center [687, 168] width 50 height 12
drag, startPoint x: 881, startPoint y: 173, endPoint x: 827, endPoint y: 171, distance: 54.1
click at [827, 171] on div "[PHONE_NUMBER]" at bounding box center [847, 188] width 107 height 52
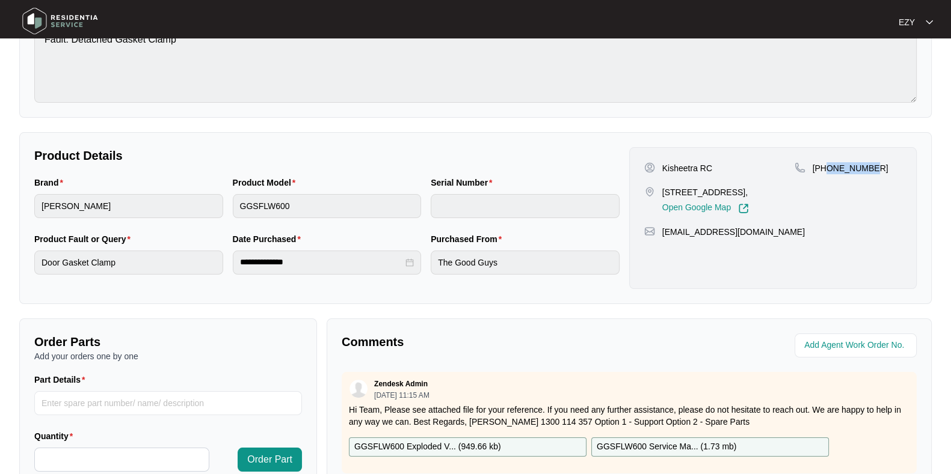
scroll to position [0, 0]
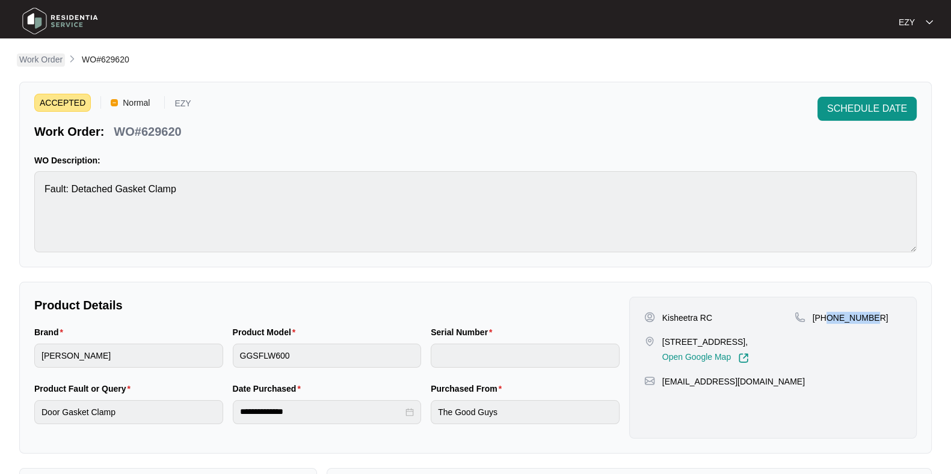
click at [39, 60] on p "Work Order" at bounding box center [40, 60] width 43 height 12
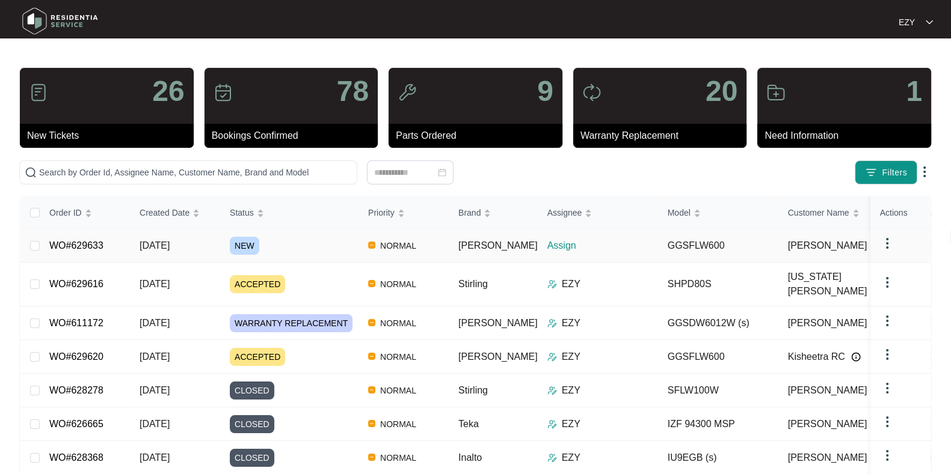
click at [299, 245] on div "NEW" at bounding box center [294, 246] width 129 height 18
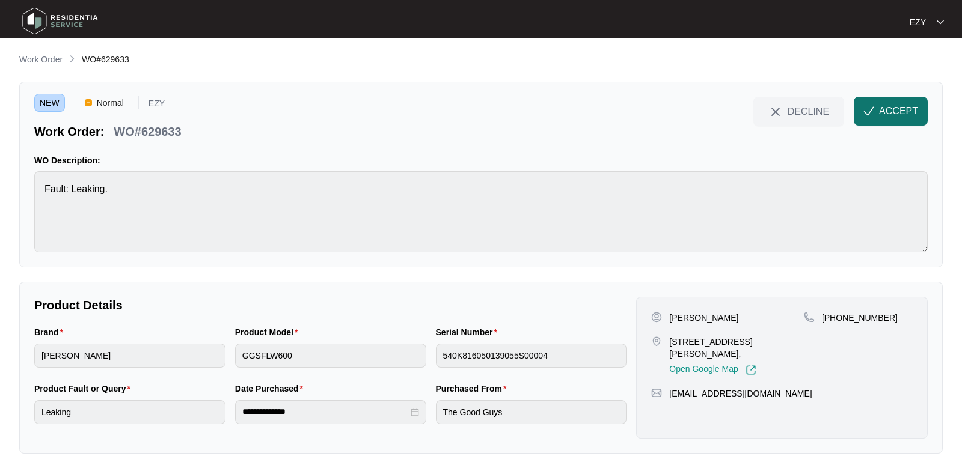
click at [912, 102] on button "ACCEPT" at bounding box center [891, 111] width 74 height 29
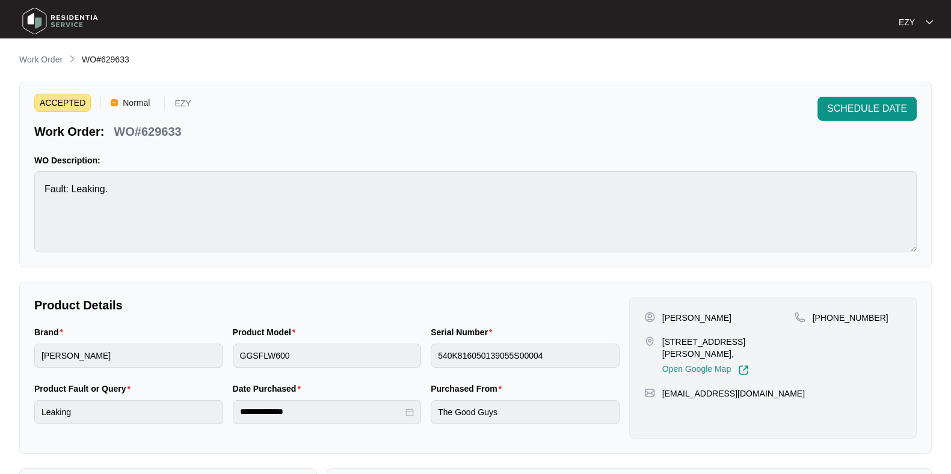
click at [140, 125] on p "WO#629633" at bounding box center [147, 131] width 67 height 17
click at [99, 342] on div "Brand" at bounding box center [128, 335] width 189 height 18
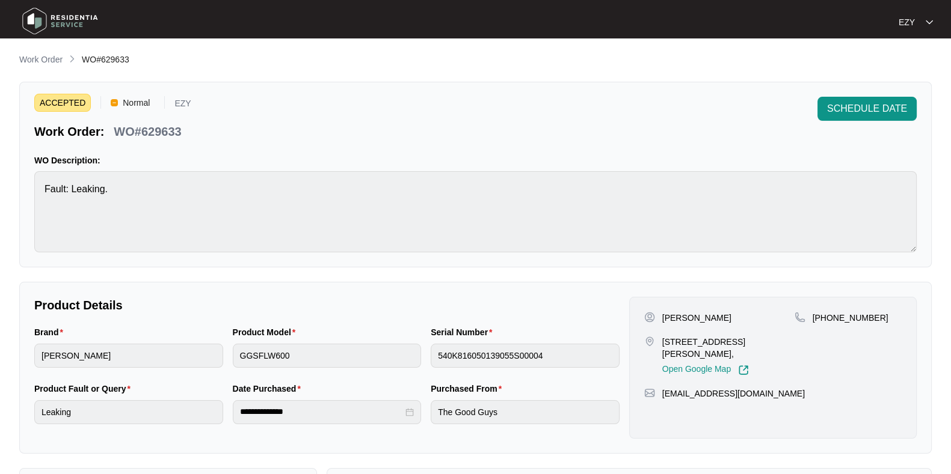
click at [99, 342] on div "Brand" at bounding box center [128, 335] width 189 height 18
click at [659, 319] on div "[PERSON_NAME]" at bounding box center [719, 318] width 150 height 12
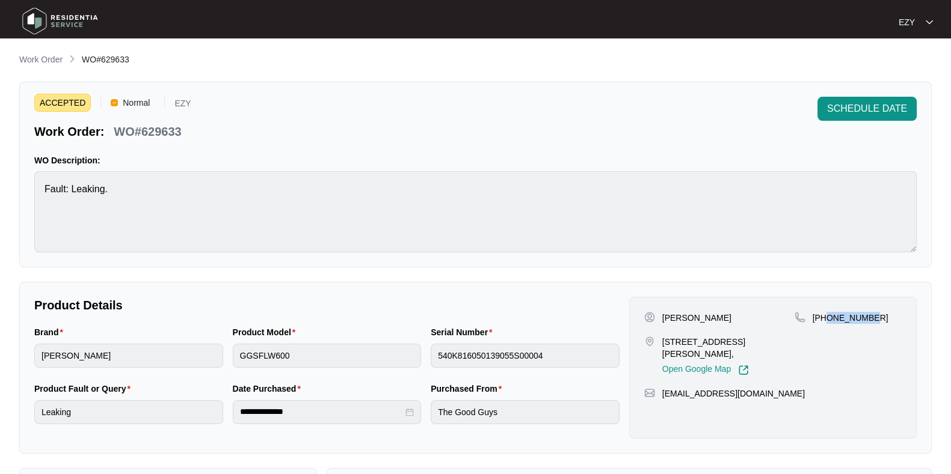
drag, startPoint x: 893, startPoint y: 316, endPoint x: 827, endPoint y: 320, distance: 66.3
click at [827, 320] on div "[PHONE_NUMBER]" at bounding box center [847, 318] width 107 height 12
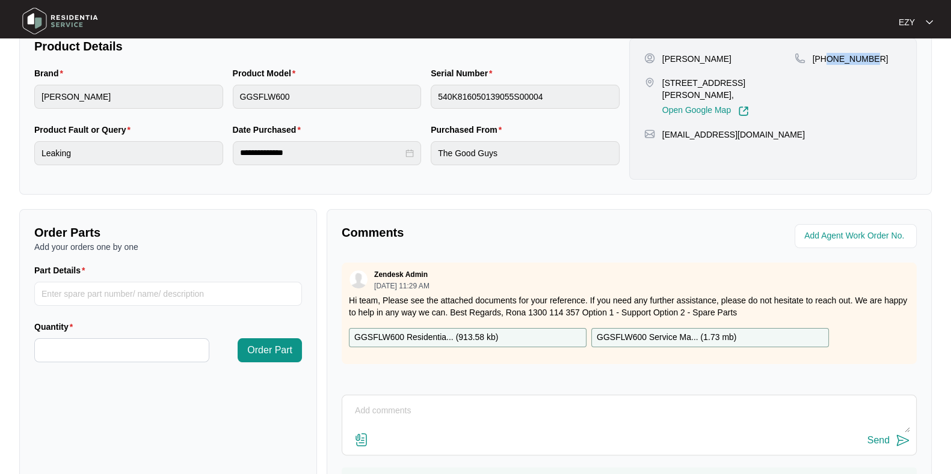
scroll to position [260, 0]
click at [461, 337] on p "GGSFLW600 Residentia... ( 913.58 kb )" at bounding box center [426, 337] width 144 height 13
click at [642, 335] on p "GGSFLW600 Service Ma... ( 1.73 mb )" at bounding box center [666, 337] width 140 height 13
click at [680, 78] on p "[STREET_ADDRESS][PERSON_NAME]," at bounding box center [728, 88] width 132 height 24
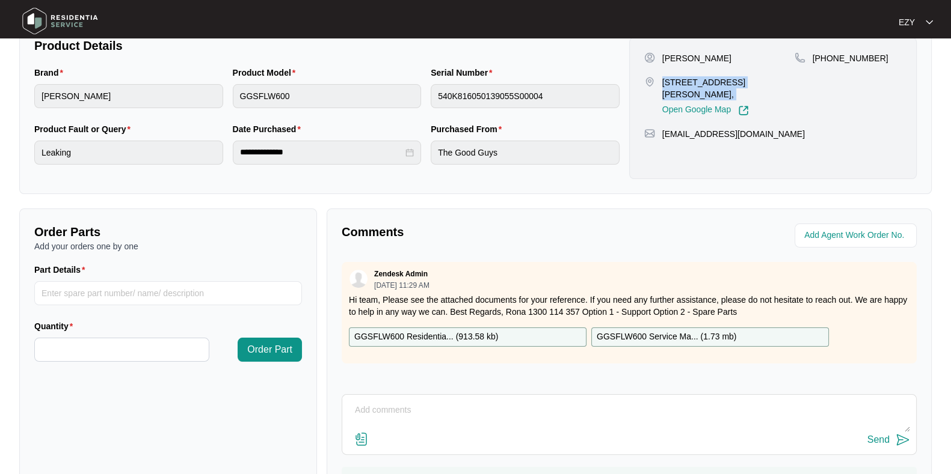
click at [680, 78] on p "[STREET_ADDRESS][PERSON_NAME]," at bounding box center [728, 88] width 132 height 24
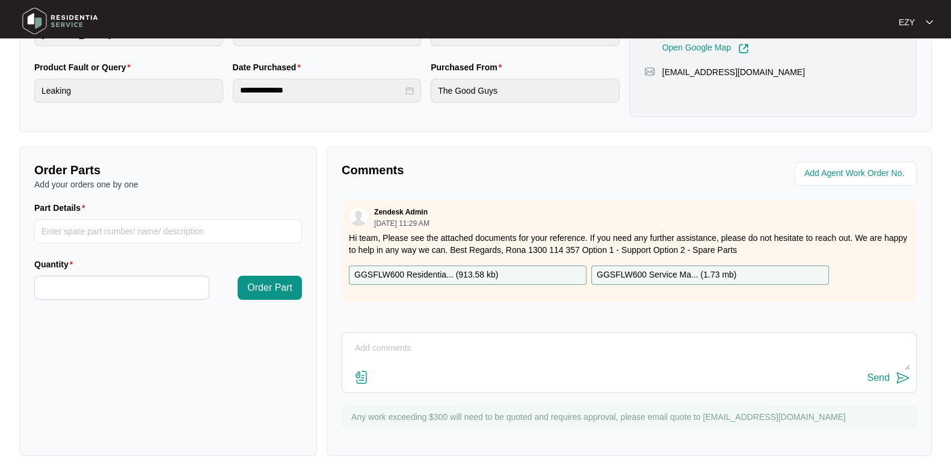
scroll to position [0, 0]
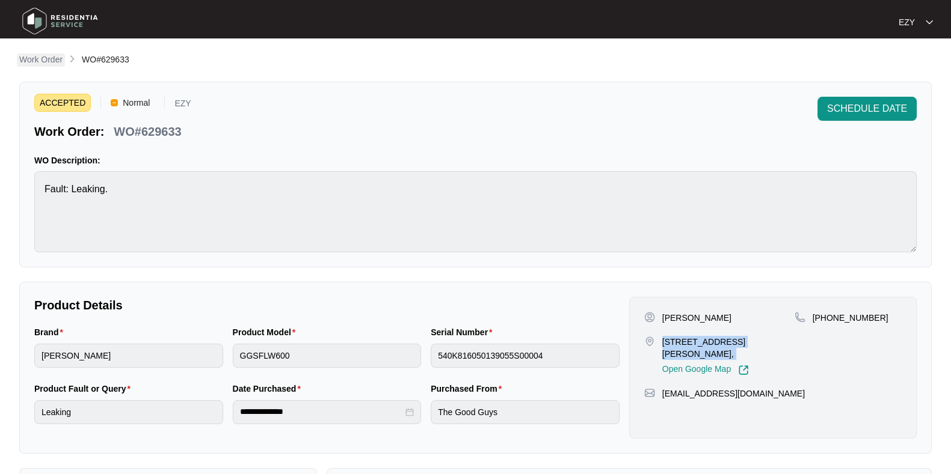
click at [20, 63] on p "Work Order" at bounding box center [40, 60] width 43 height 12
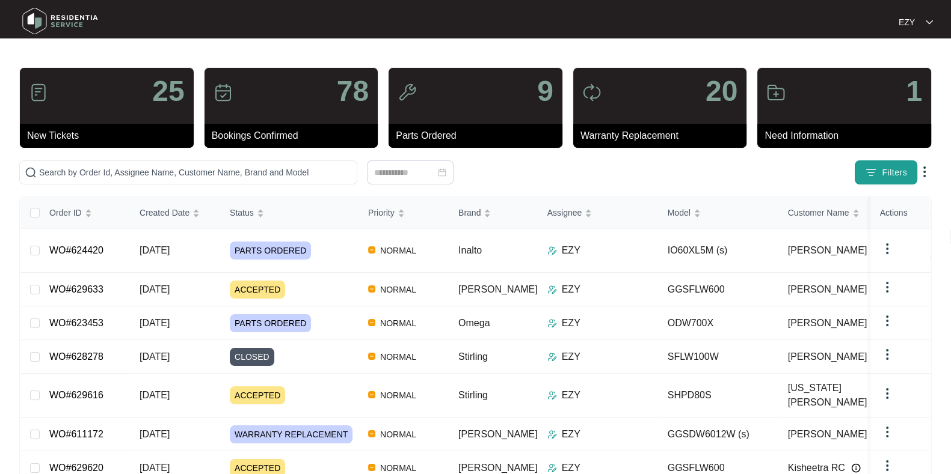
click at [913, 172] on button "Filters" at bounding box center [885, 173] width 63 height 24
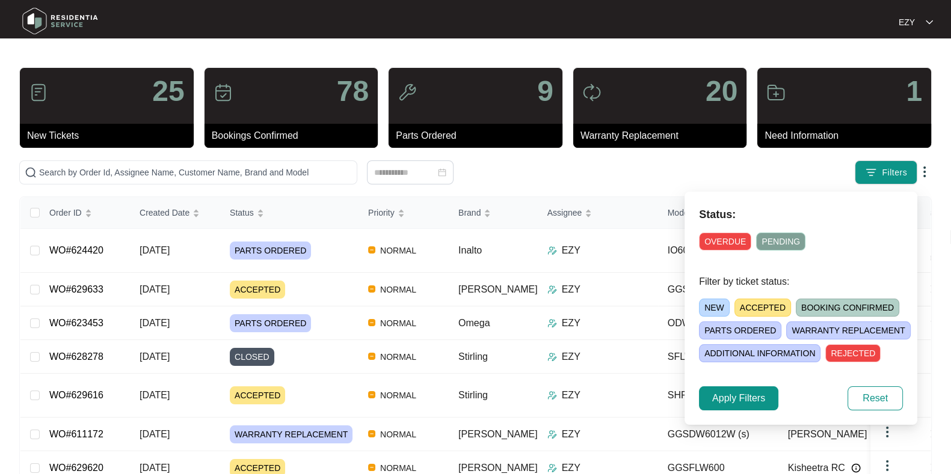
click at [711, 307] on span "NEW" at bounding box center [714, 308] width 31 height 18
click at [732, 390] on button "Apply Filters" at bounding box center [738, 399] width 79 height 24
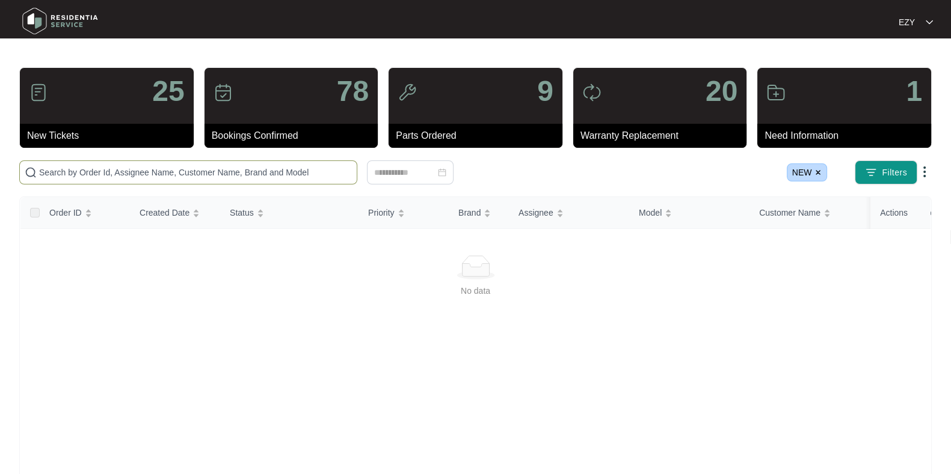
click at [187, 164] on span at bounding box center [188, 173] width 338 height 24
click at [818, 171] on img at bounding box center [817, 172] width 7 height 7
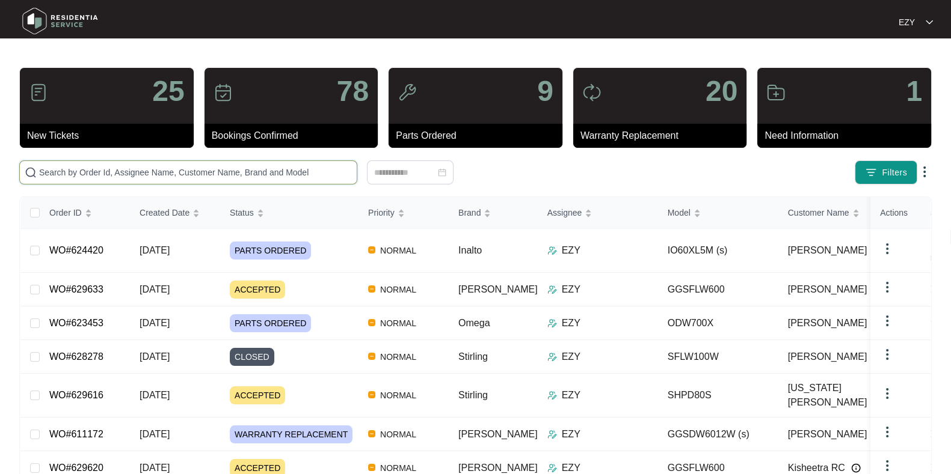
click at [340, 176] on input "text" at bounding box center [195, 172] width 313 height 13
paste input "626974"
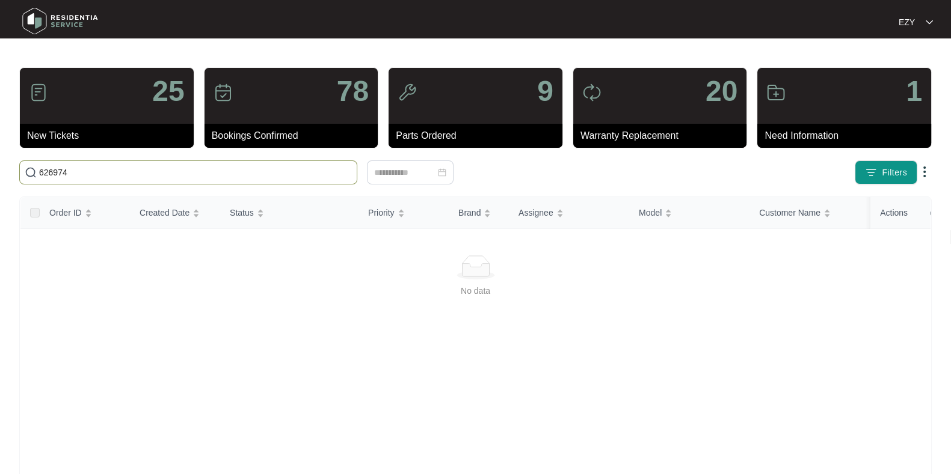
type input "626974"
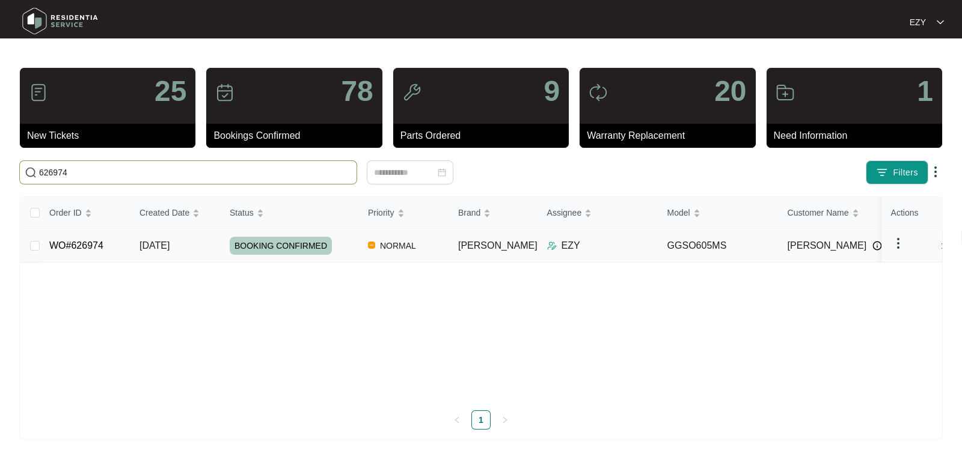
click at [144, 249] on span "[DATE]" at bounding box center [155, 246] width 30 height 10
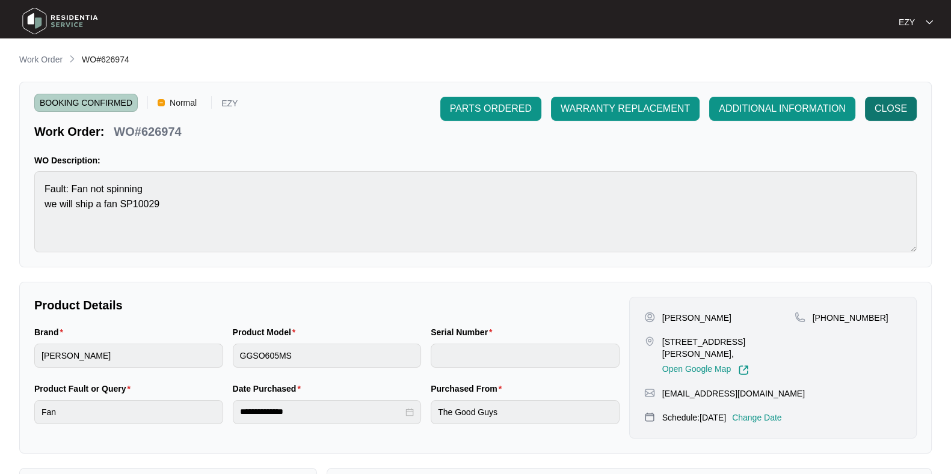
click at [893, 102] on span "CLOSE" at bounding box center [890, 109] width 32 height 14
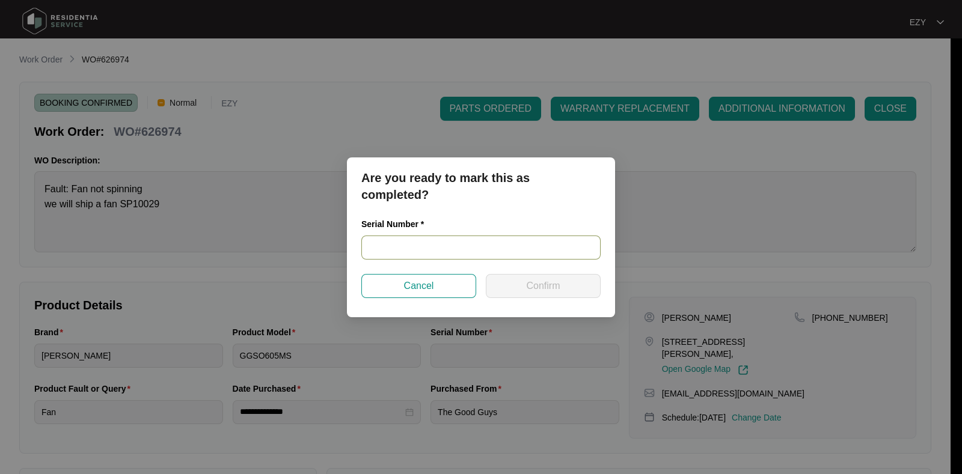
click at [480, 247] on input "text" at bounding box center [480, 248] width 239 height 24
paste input "24130428"
type input "24130428"
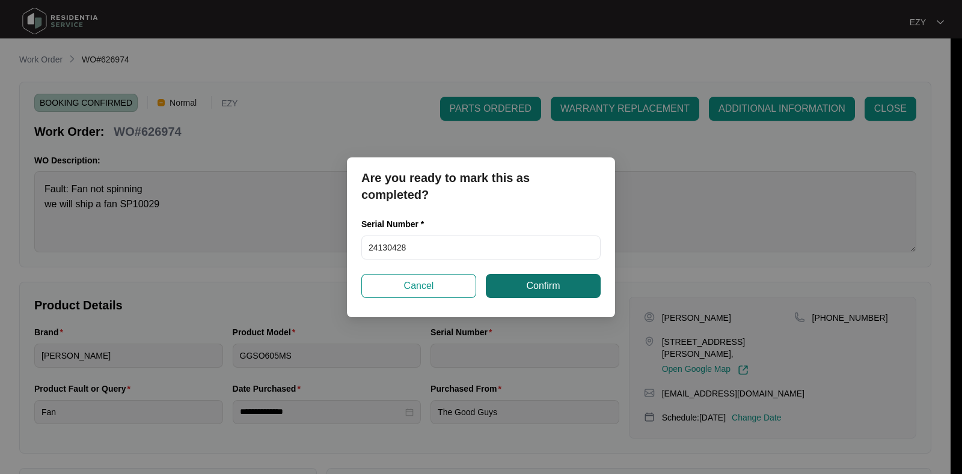
click at [532, 284] on span "Confirm" at bounding box center [543, 286] width 34 height 14
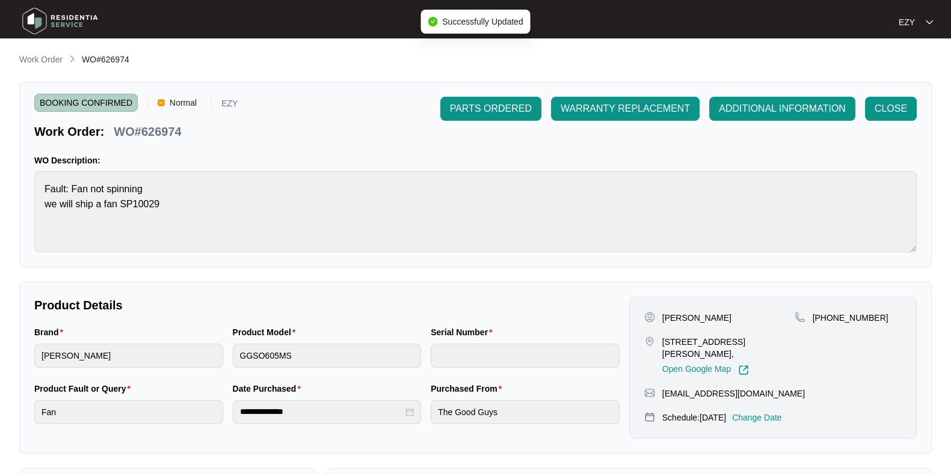
type input "24130428"
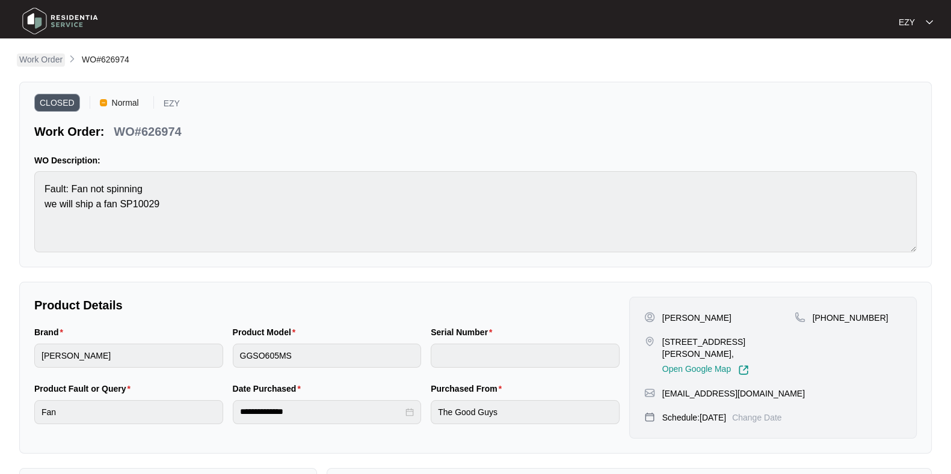
click at [58, 56] on p "Work Order" at bounding box center [40, 60] width 43 height 12
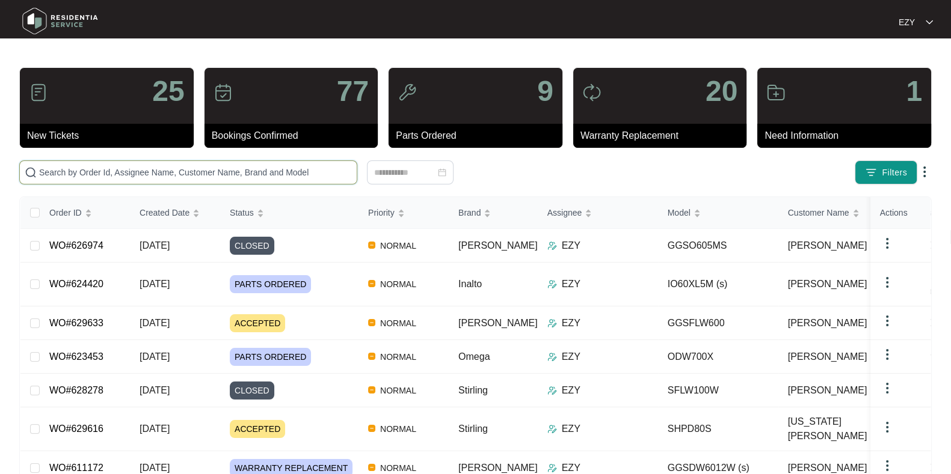
click at [244, 173] on input "text" at bounding box center [195, 172] width 313 height 13
paste input "628464"
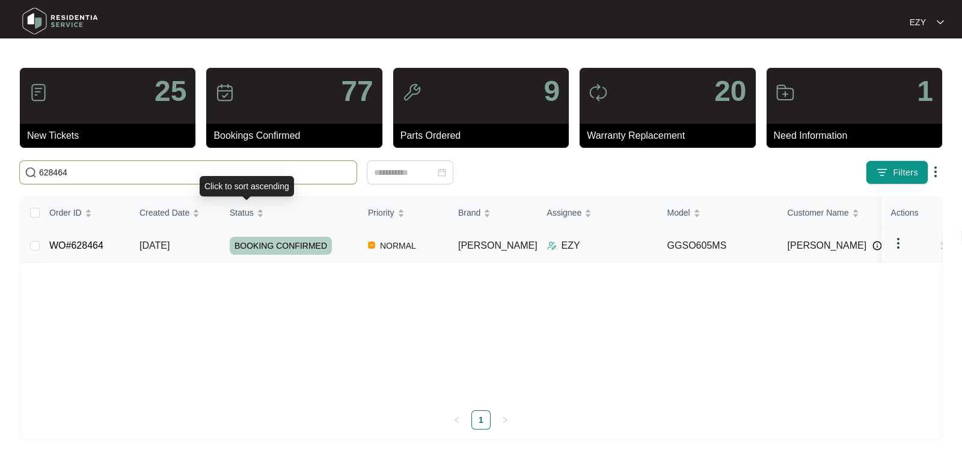
type input "628464"
click at [357, 237] on div "BOOKING CONFIRMED" at bounding box center [294, 246] width 129 height 18
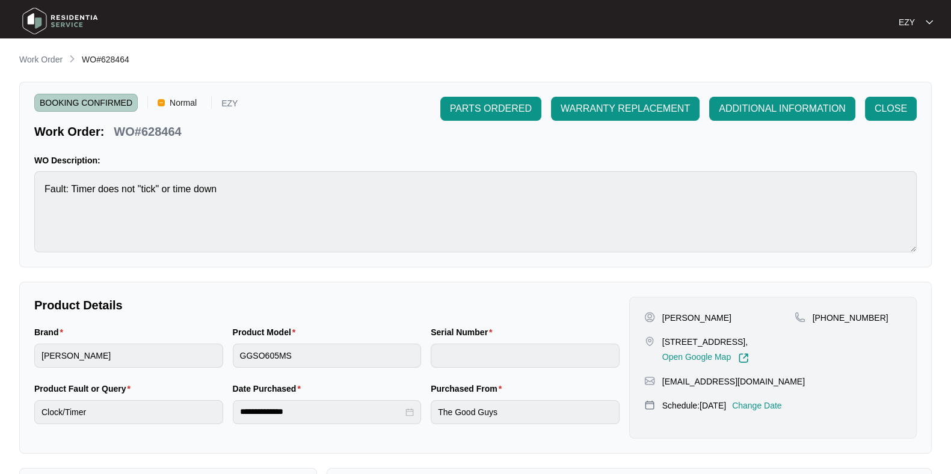
scroll to position [322, 0]
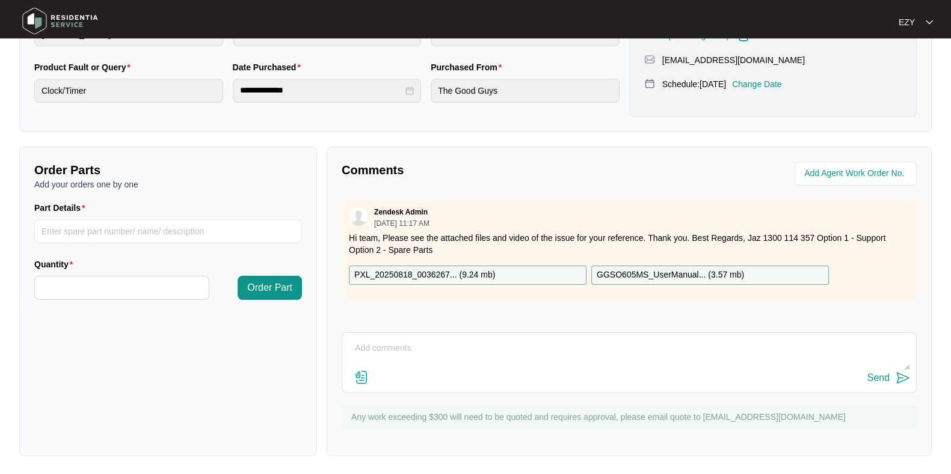
click at [429, 396] on div "Comments Zendesk Admin [DATE] 11:17 AM Hi team, Please see the attached files a…" at bounding box center [629, 302] width 605 height 310
click at [406, 370] on div "Send" at bounding box center [629, 378] width 562 height 16
click at [384, 339] on textarea at bounding box center [629, 354] width 562 height 31
paste textarea "Needs a new timer old one is jammed and not ticking backwards"
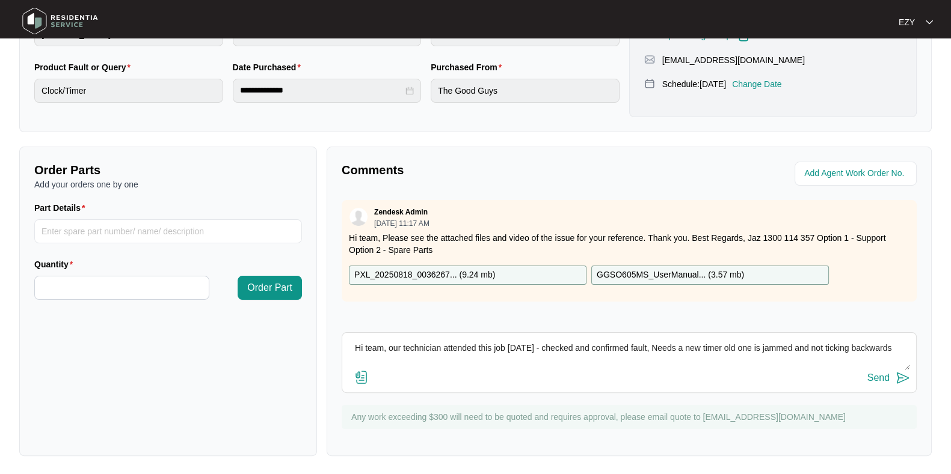
click at [656, 343] on textarea "Hi team, our technician attended this job [DATE] - checked and confirmed fault,…" at bounding box center [629, 354] width 562 height 31
click at [886, 344] on textarea "Hi team, our technician attended this job [DATE] - checked and confirmed fault,…" at bounding box center [629, 354] width 562 height 31
type textarea "Hi team, our technician attended this job [DATE] - checked and confirmed fault,…"
click at [872, 375] on div "Send" at bounding box center [878, 378] width 22 height 11
